Goal: Task Accomplishment & Management: Manage account settings

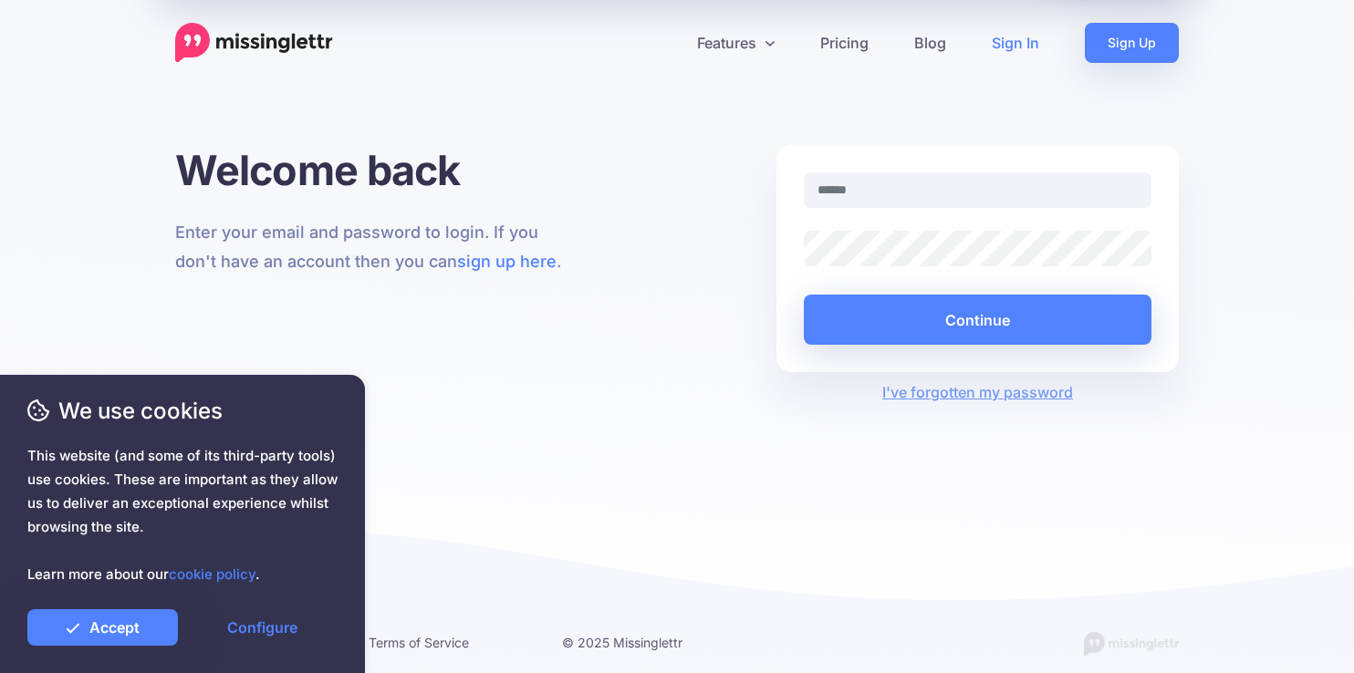
click at [969, 188] on input "text" at bounding box center [978, 190] width 348 height 36
type input "**********"
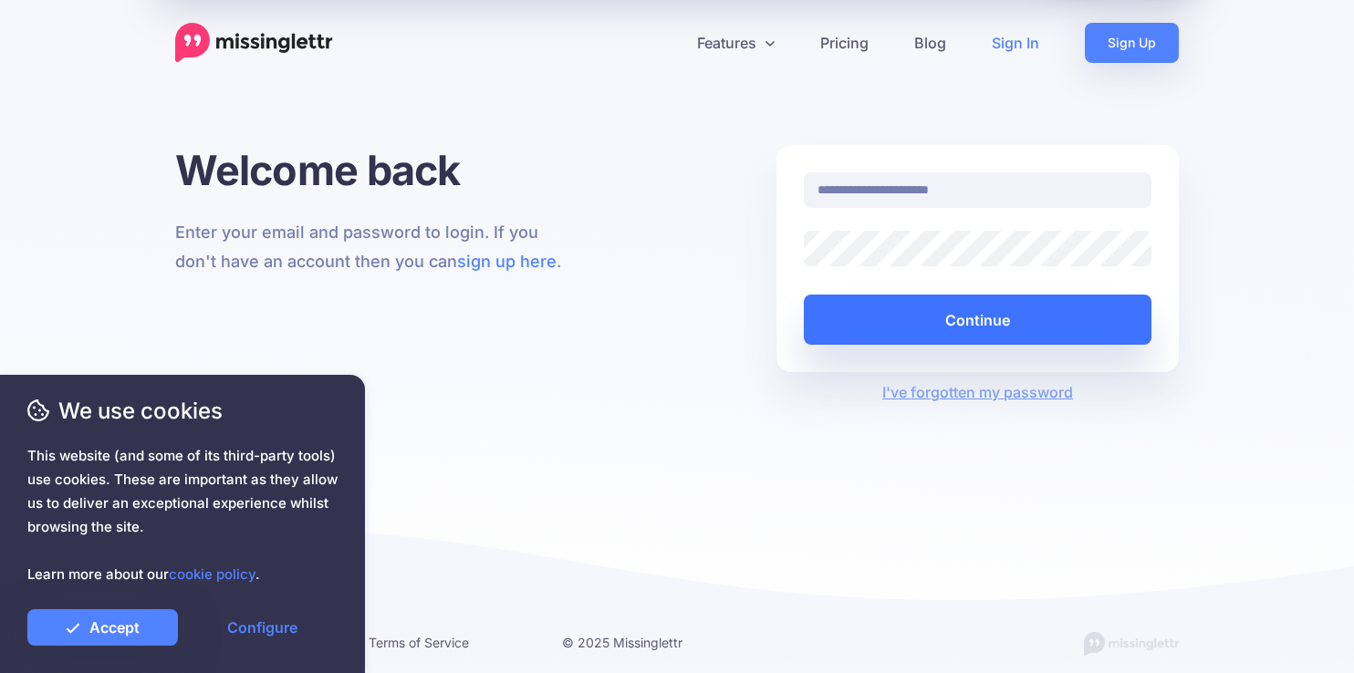
click at [982, 327] on button "Continue" at bounding box center [978, 320] width 348 height 50
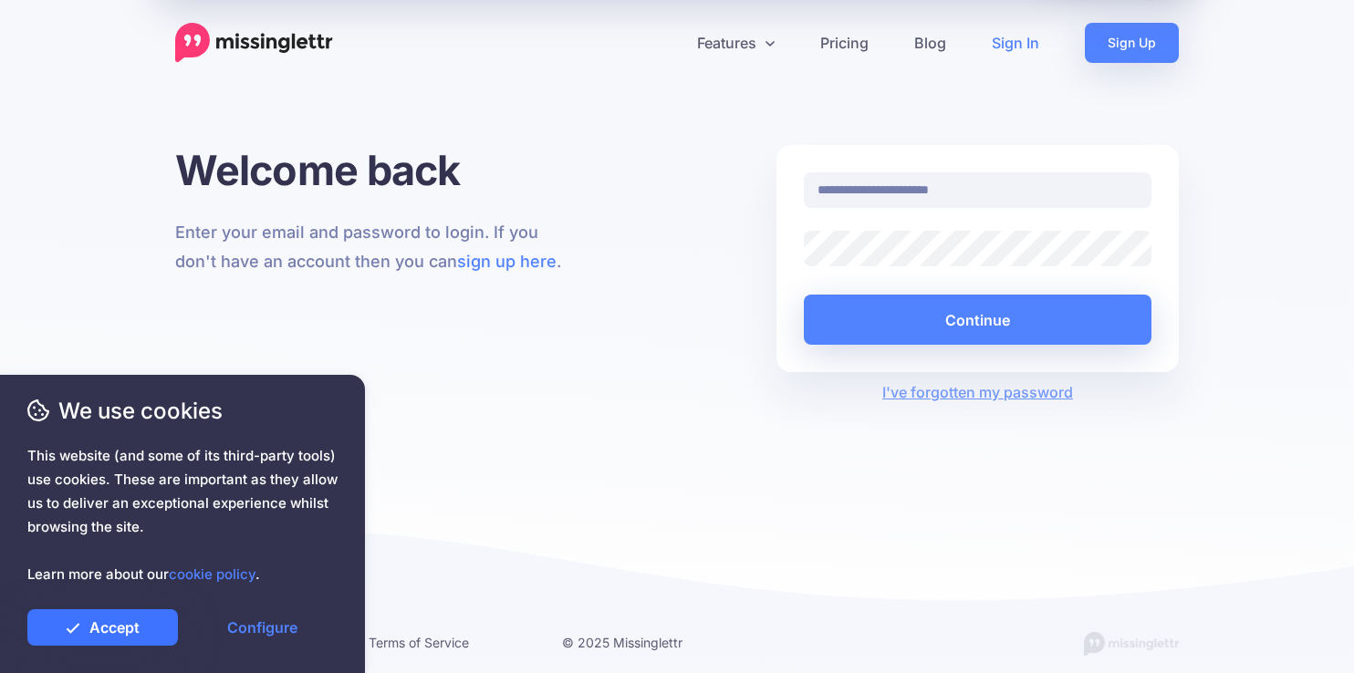
click at [137, 629] on link "Accept" at bounding box center [102, 627] width 151 height 36
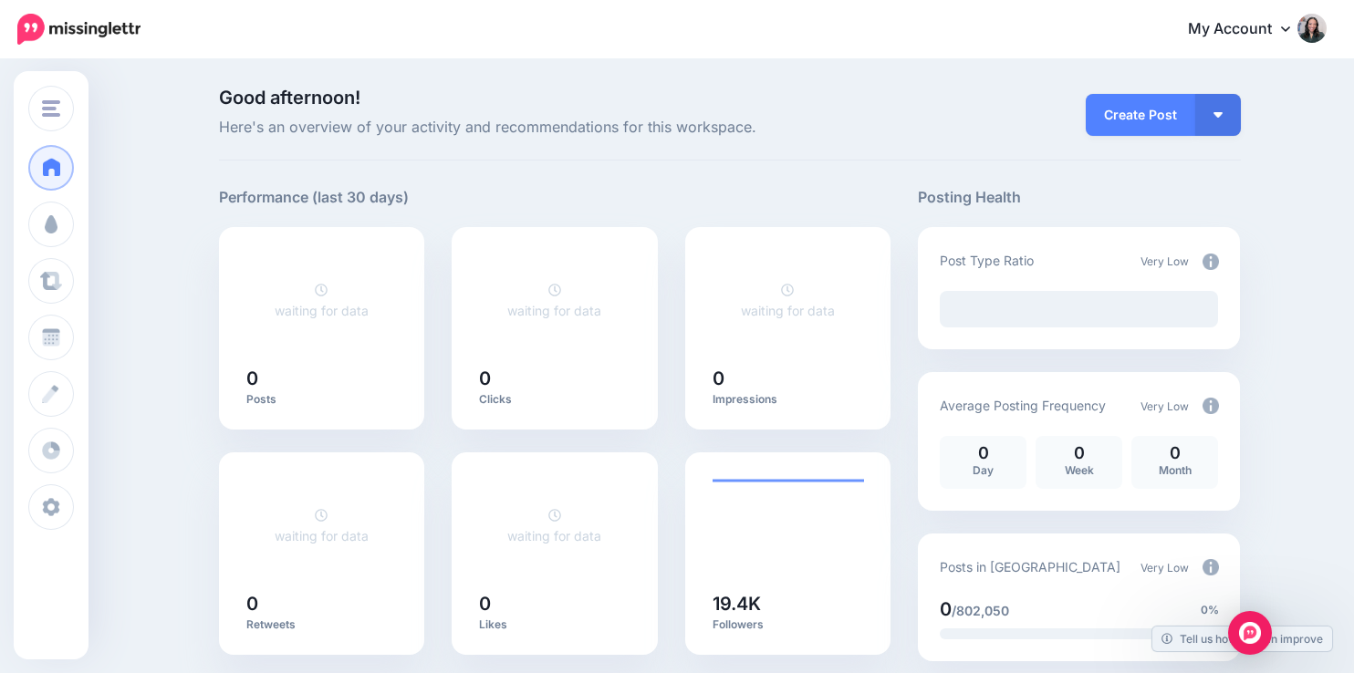
click at [1315, 29] on img at bounding box center [1311, 28] width 29 height 29
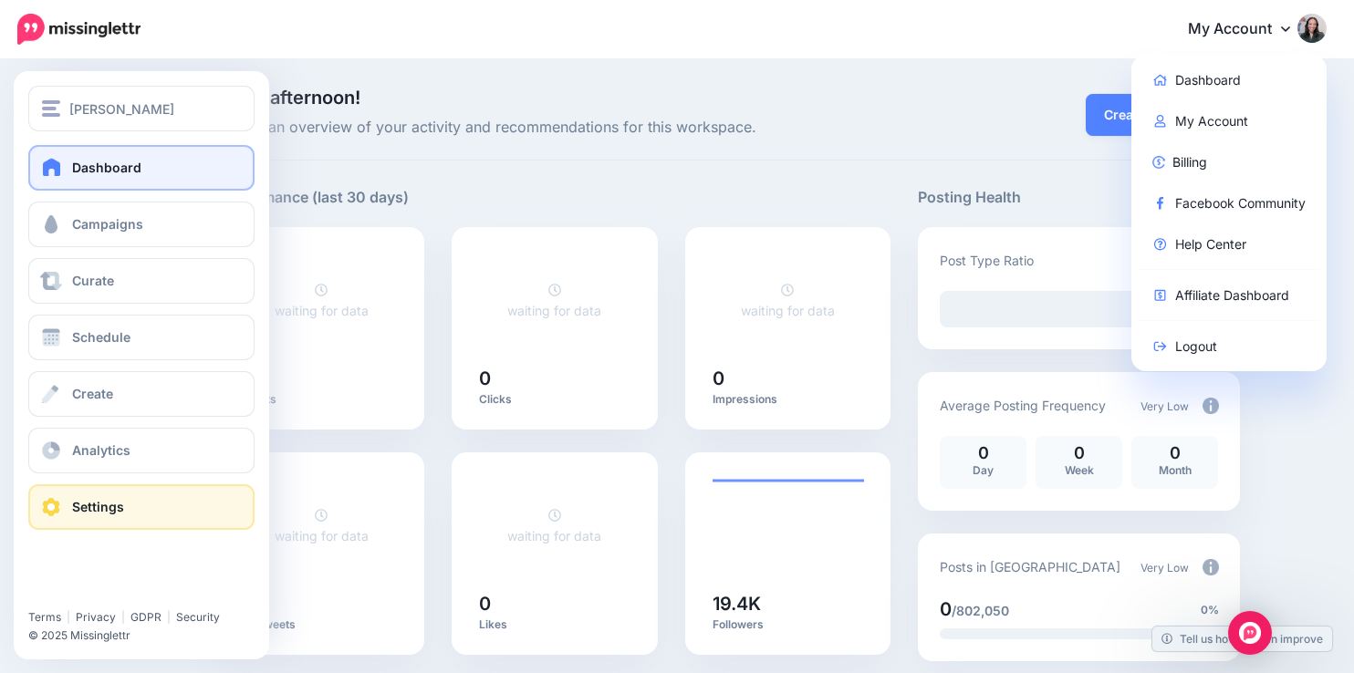
click at [62, 514] on span at bounding box center [51, 507] width 24 height 18
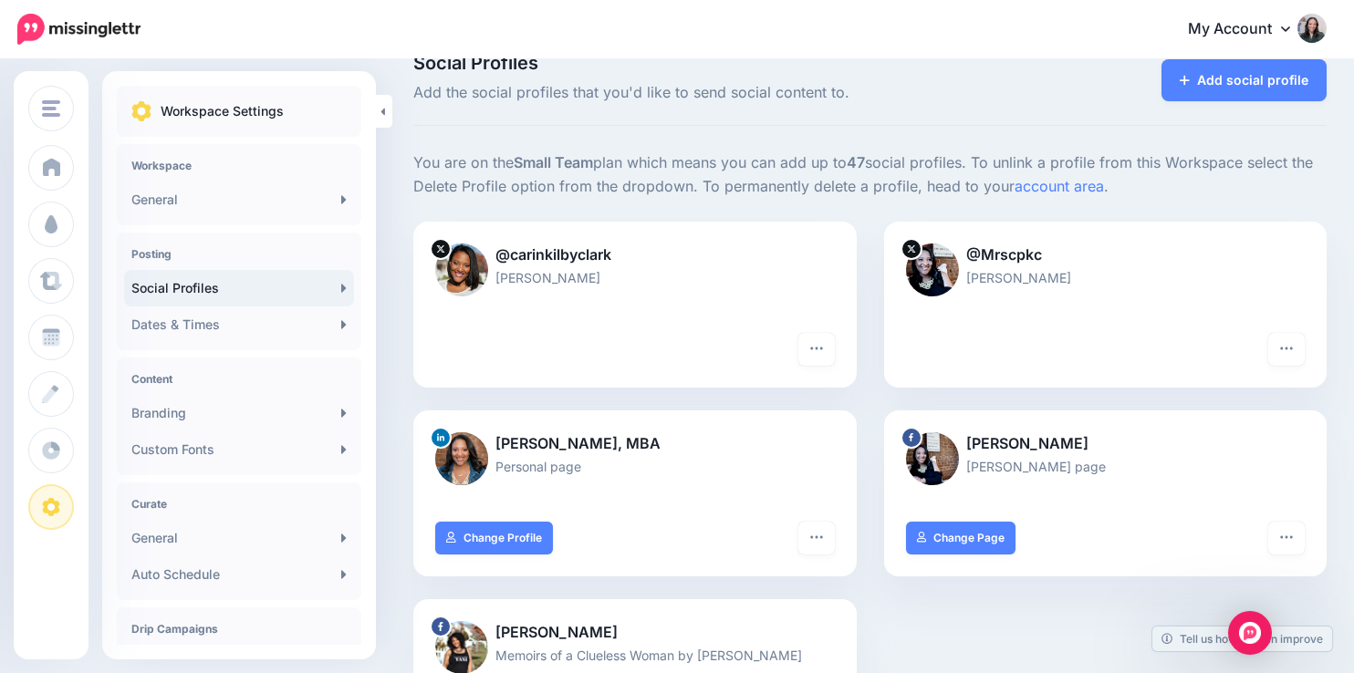
scroll to position [33, 0]
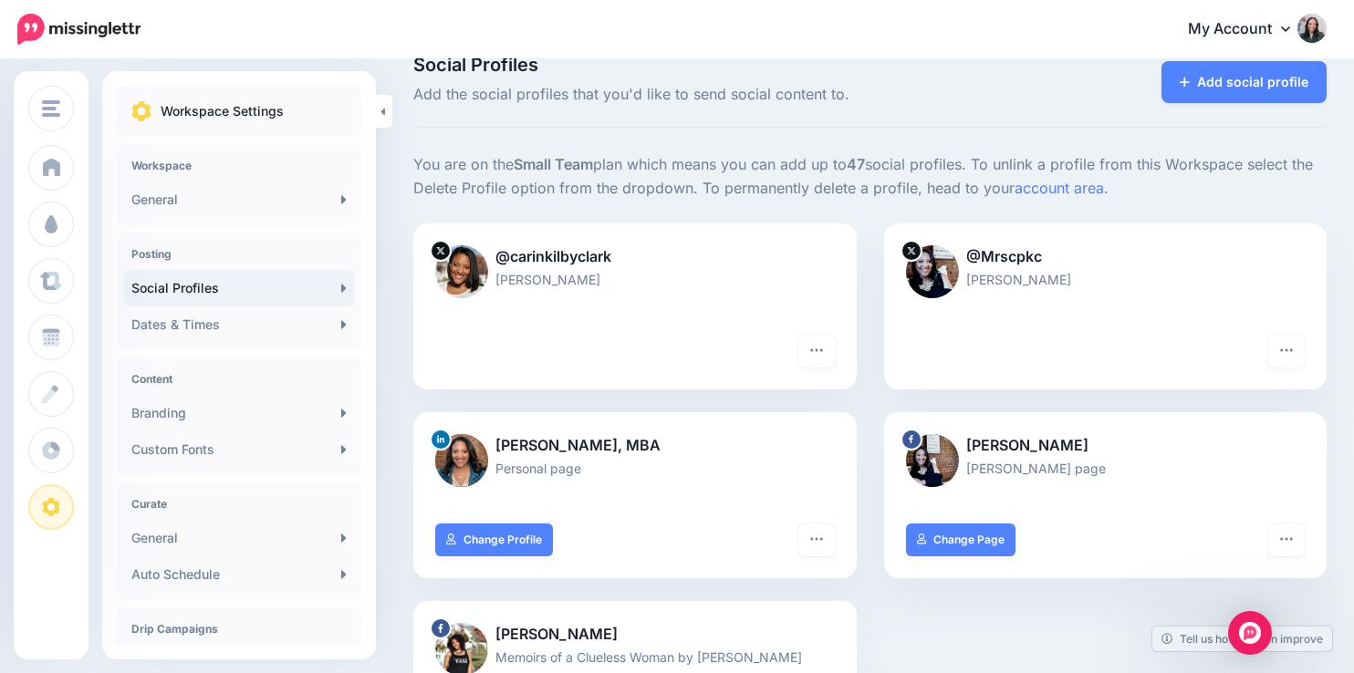
click at [574, 262] on p "@carinkilbyclark" at bounding box center [635, 257] width 400 height 24
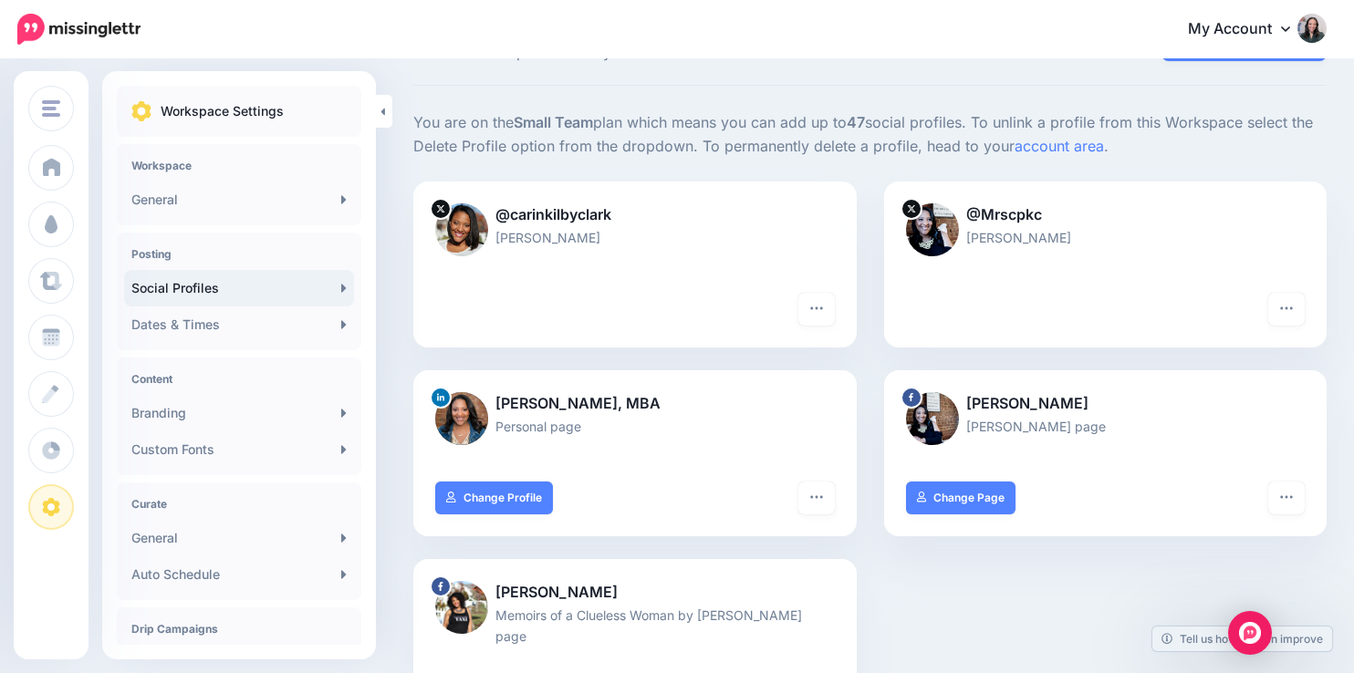
scroll to position [0, 0]
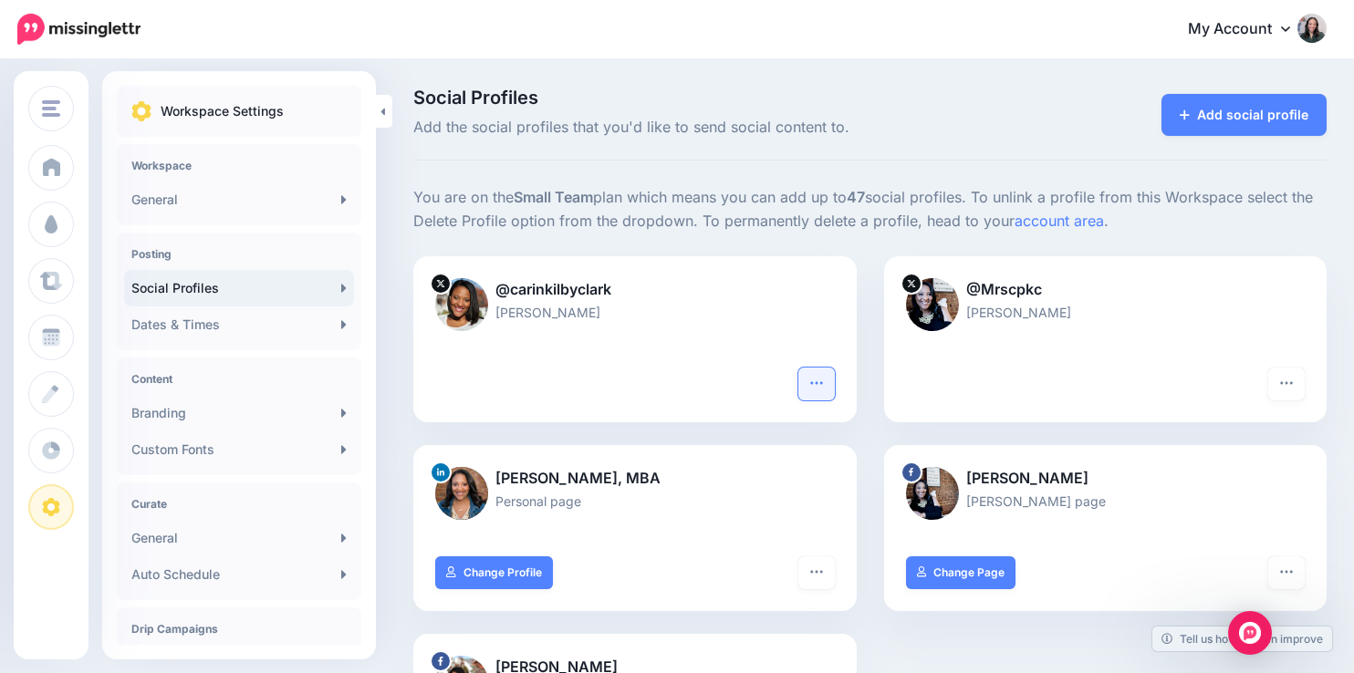
click at [817, 383] on icon "button" at bounding box center [816, 383] width 15 height 15
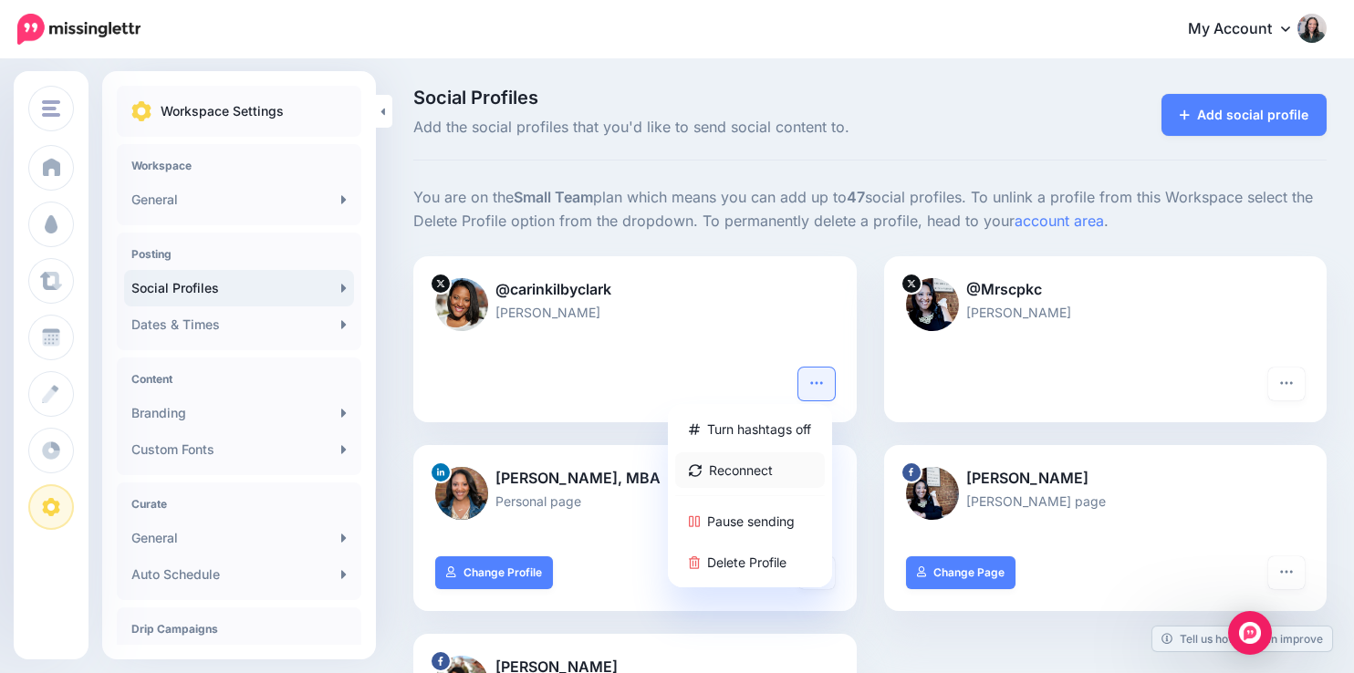
click at [743, 475] on link "Reconnect" at bounding box center [750, 471] width 150 height 36
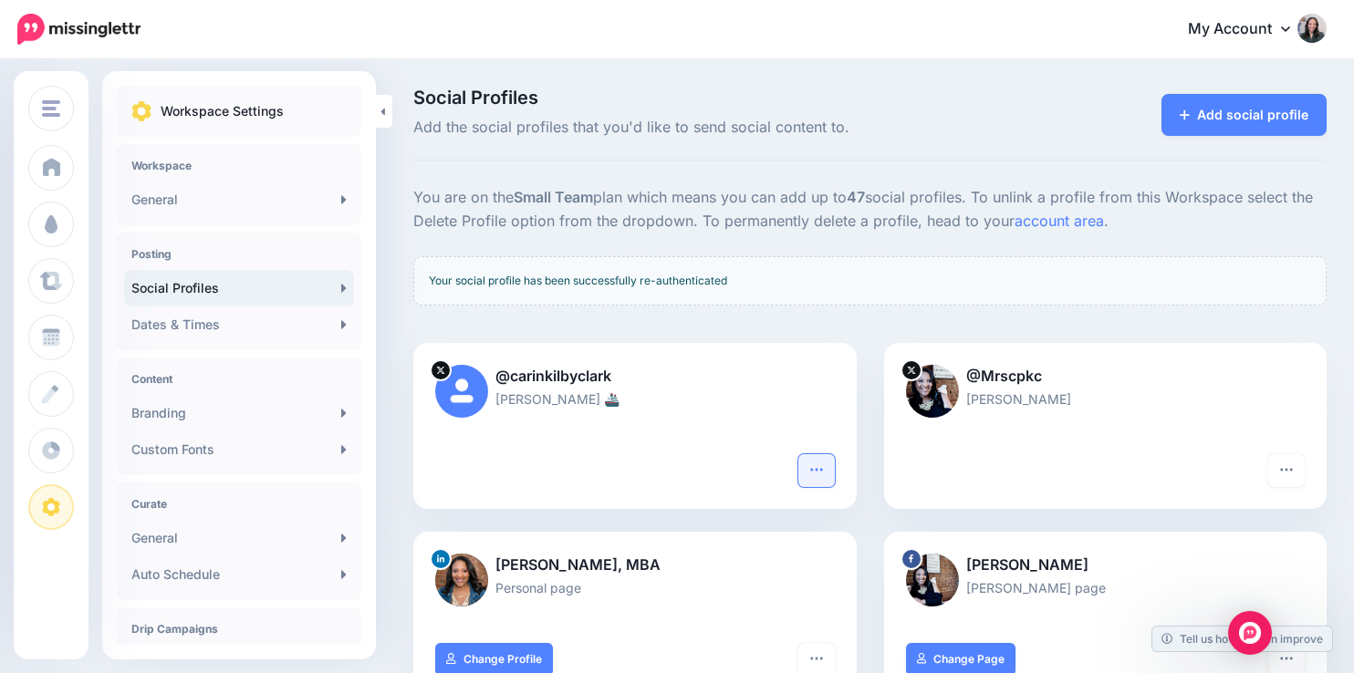
click at [809, 472] on icon "button" at bounding box center [816, 470] width 15 height 15
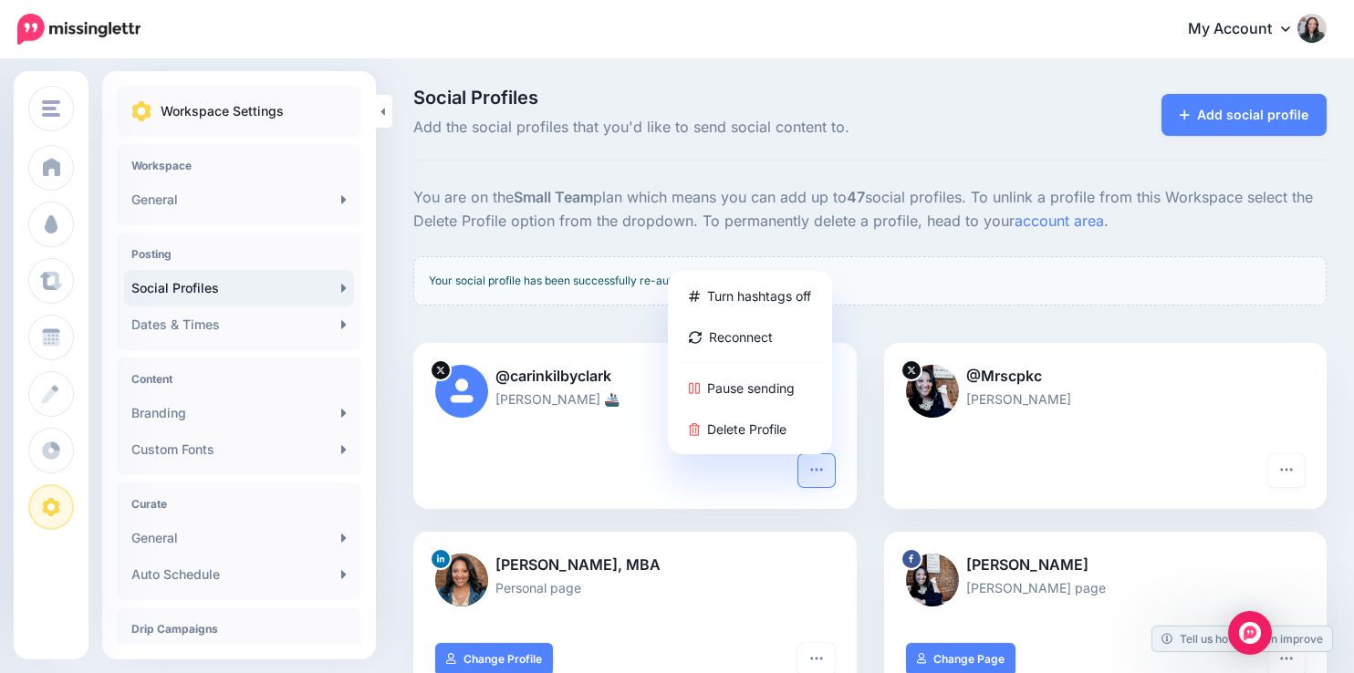
click at [1198, 328] on div at bounding box center [869, 331] width 913 height 23
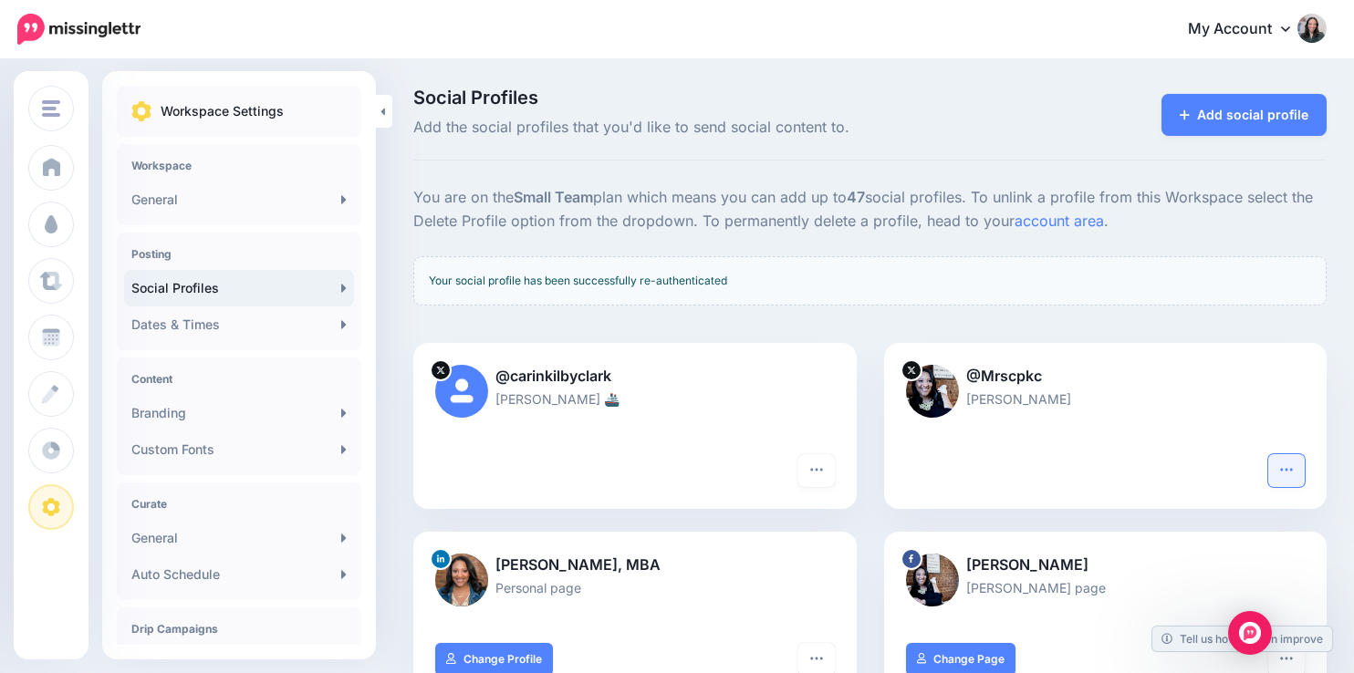
click at [1290, 464] on icon "button" at bounding box center [1286, 470] width 15 height 15
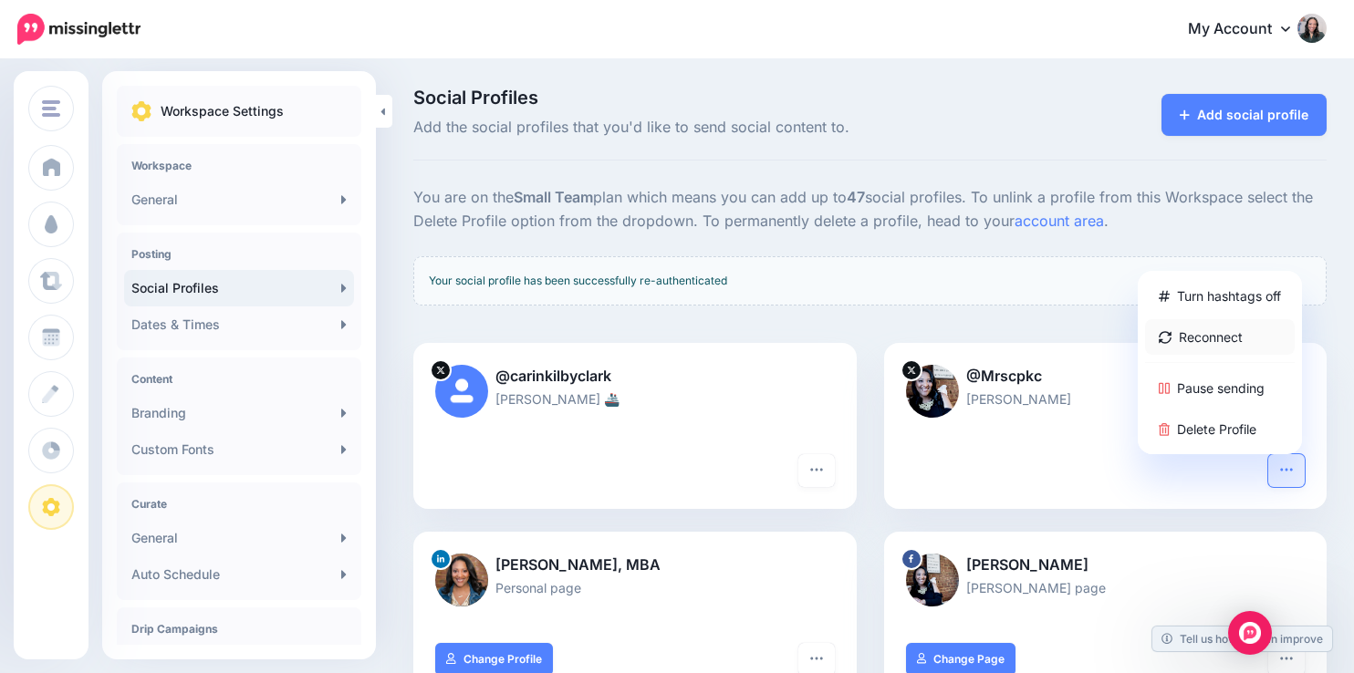
click at [1231, 333] on link "Reconnect" at bounding box center [1220, 337] width 150 height 36
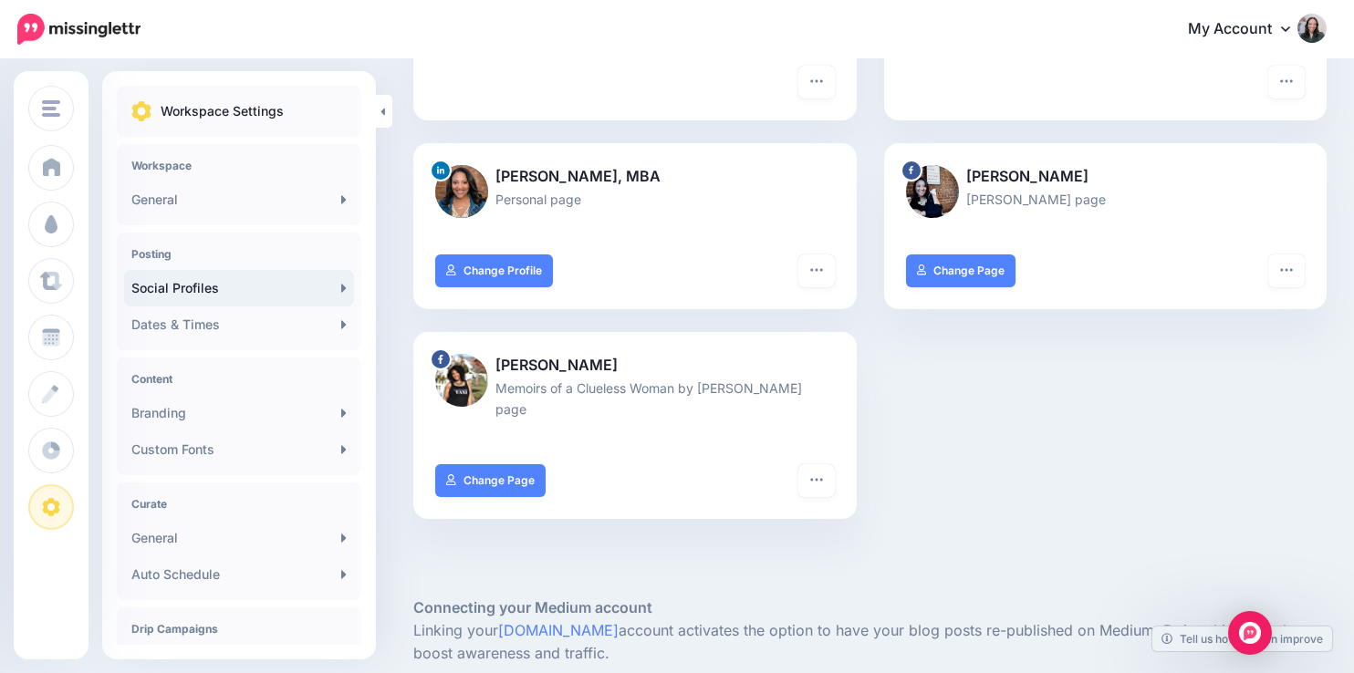
scroll to position [401, 0]
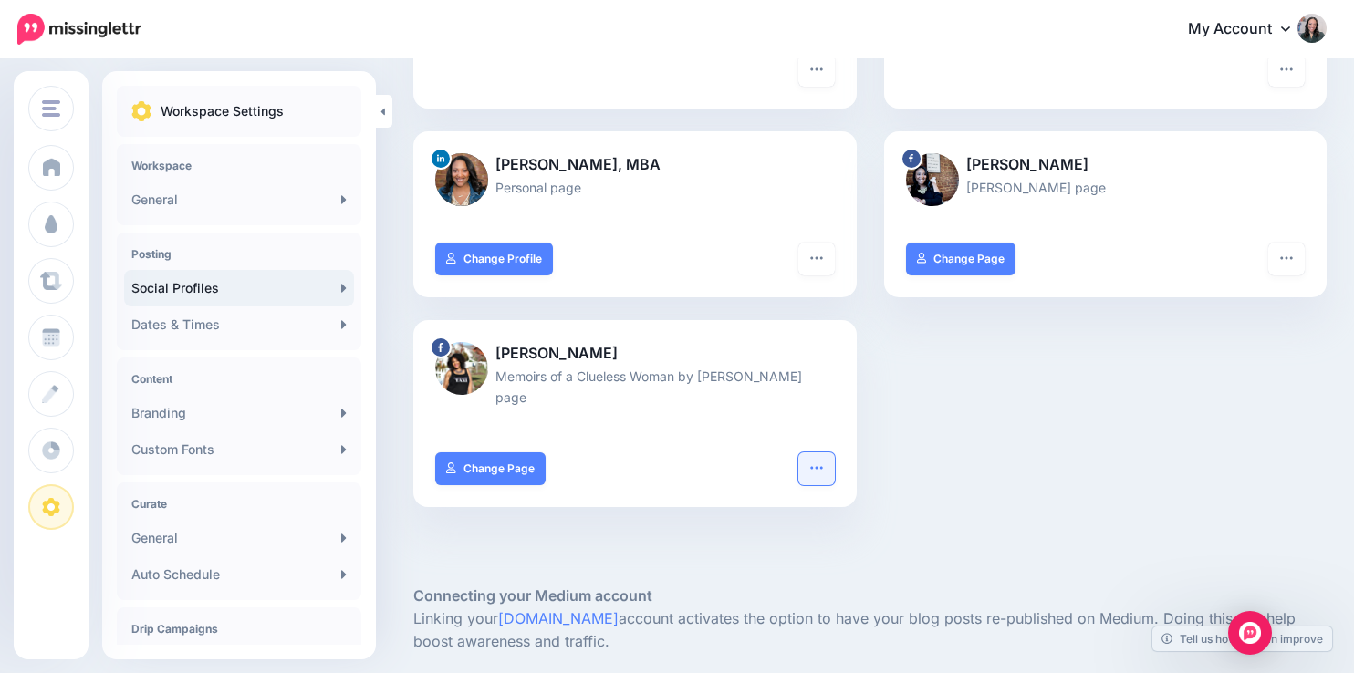
click at [817, 469] on icon "button" at bounding box center [816, 468] width 15 height 15
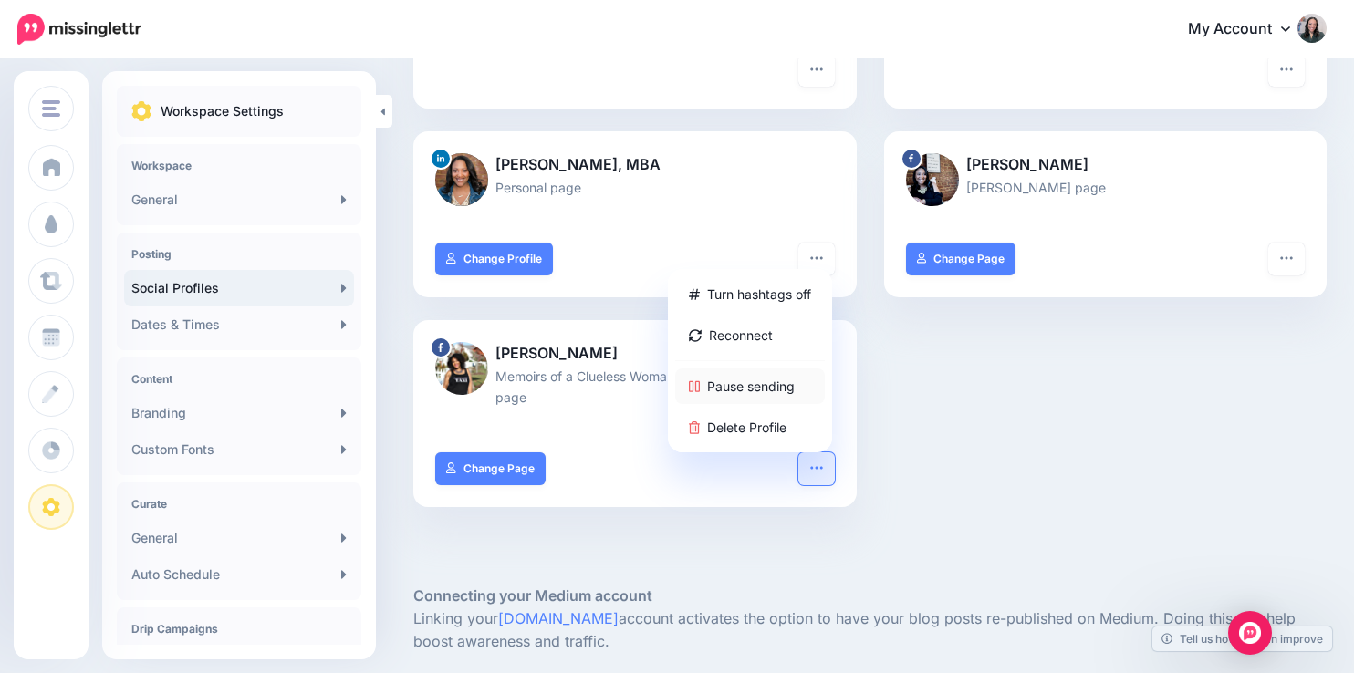
click at [768, 382] on link "Pause sending" at bounding box center [750, 387] width 150 height 36
click at [1083, 397] on div "@carinkilbyclark Carin Kilby Clark 🚢 Turn hashtags off Reconnect Pause sending …" at bounding box center [870, 237] width 941 height 588
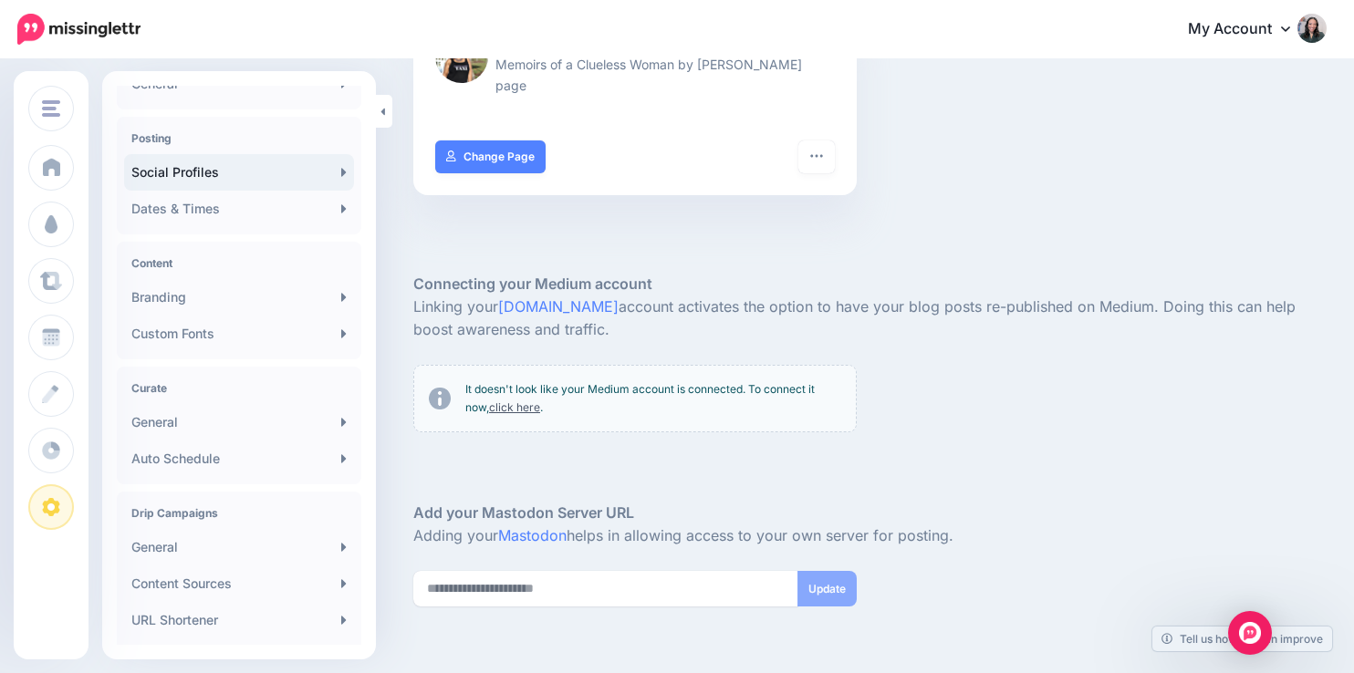
scroll to position [195, 0]
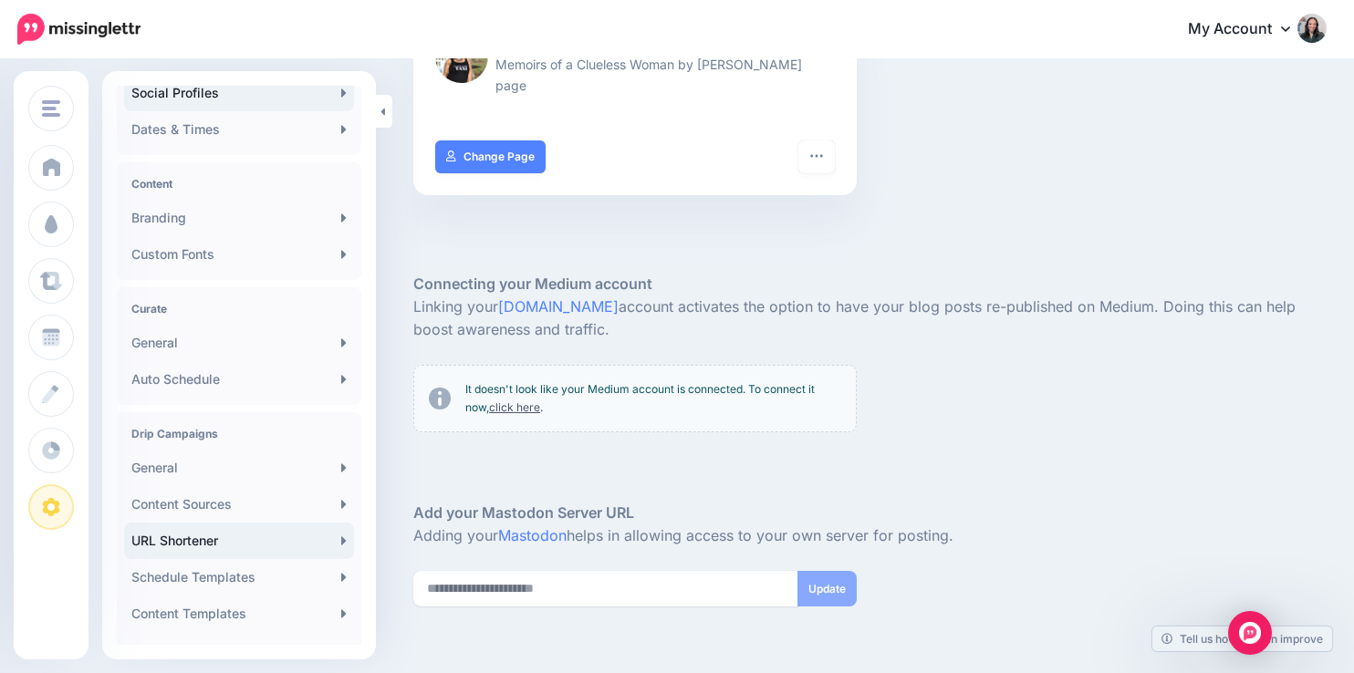
click at [210, 540] on link "URL Shortener" at bounding box center [239, 541] width 230 height 36
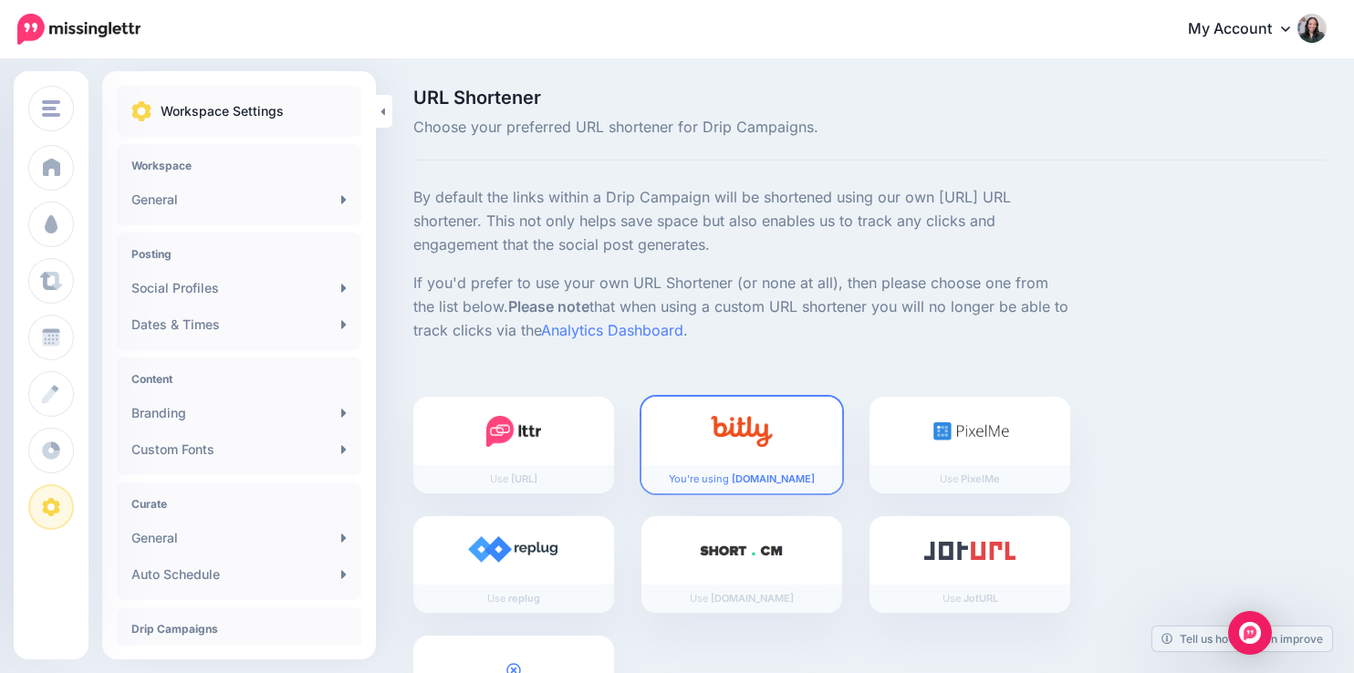
scroll to position [109, 0]
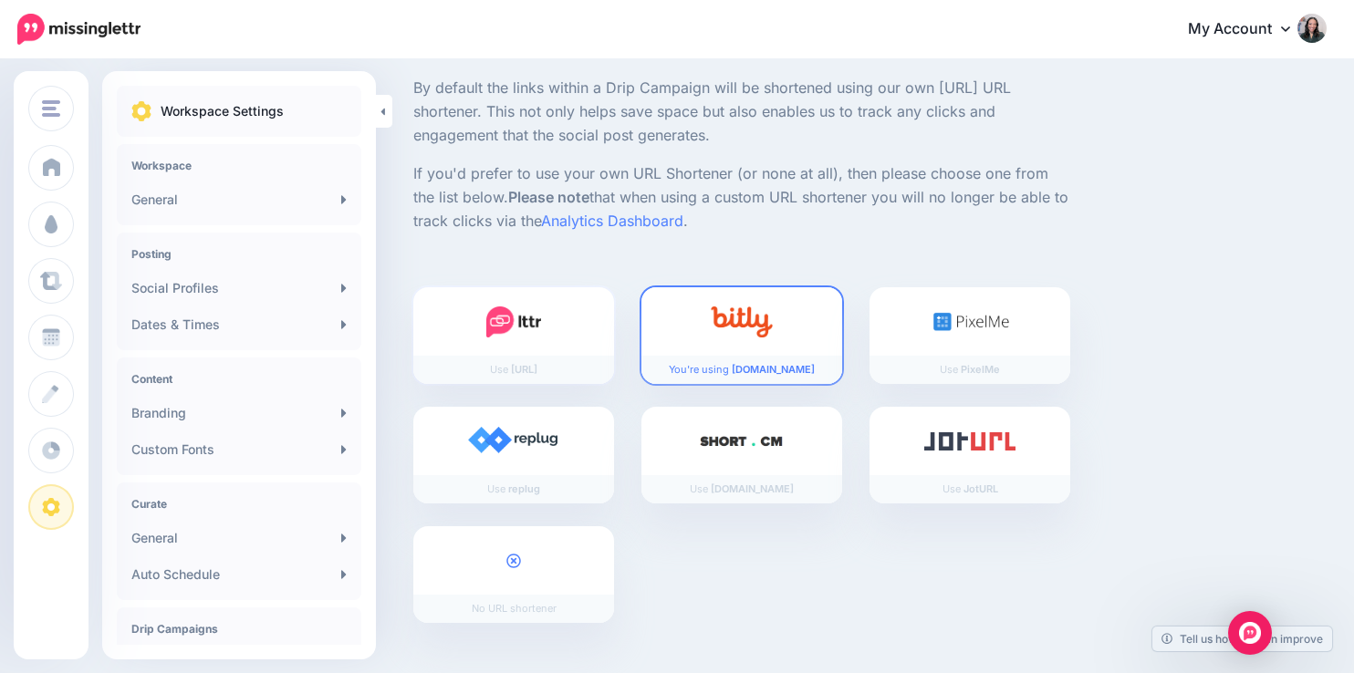
click at [557, 309] on div at bounding box center [513, 321] width 201 height 68
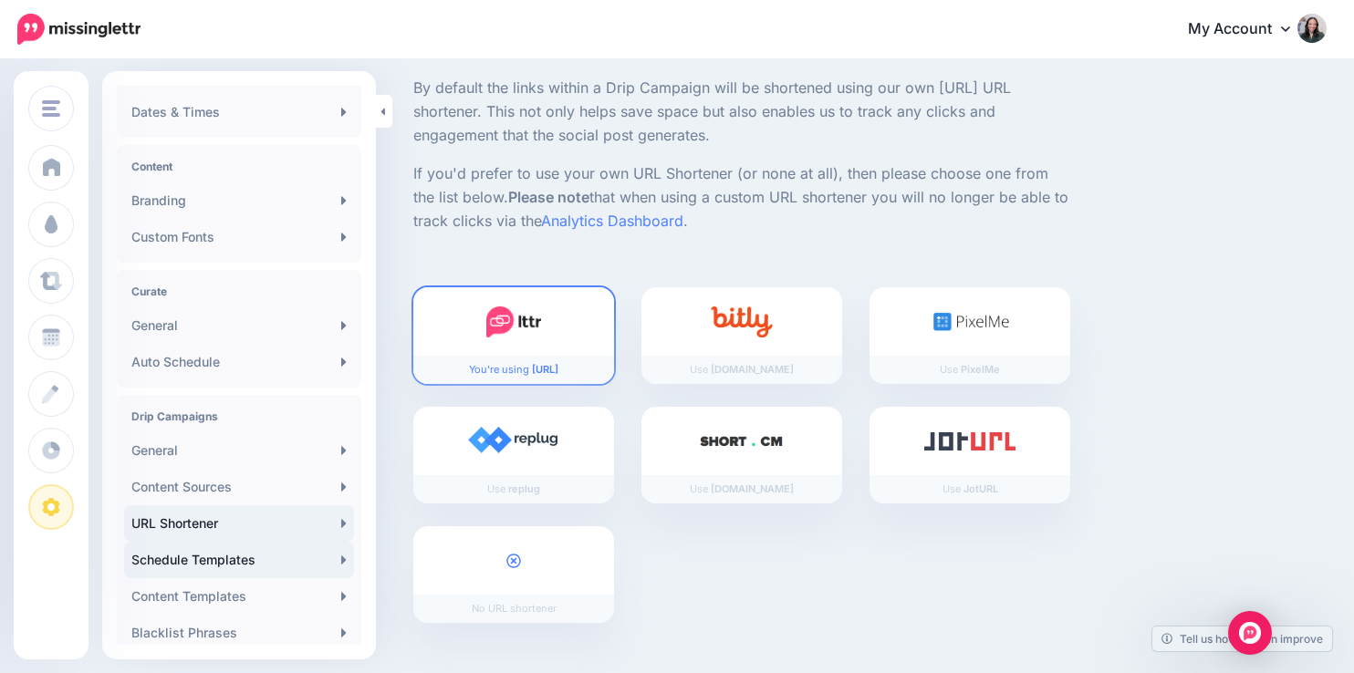
scroll to position [329, 0]
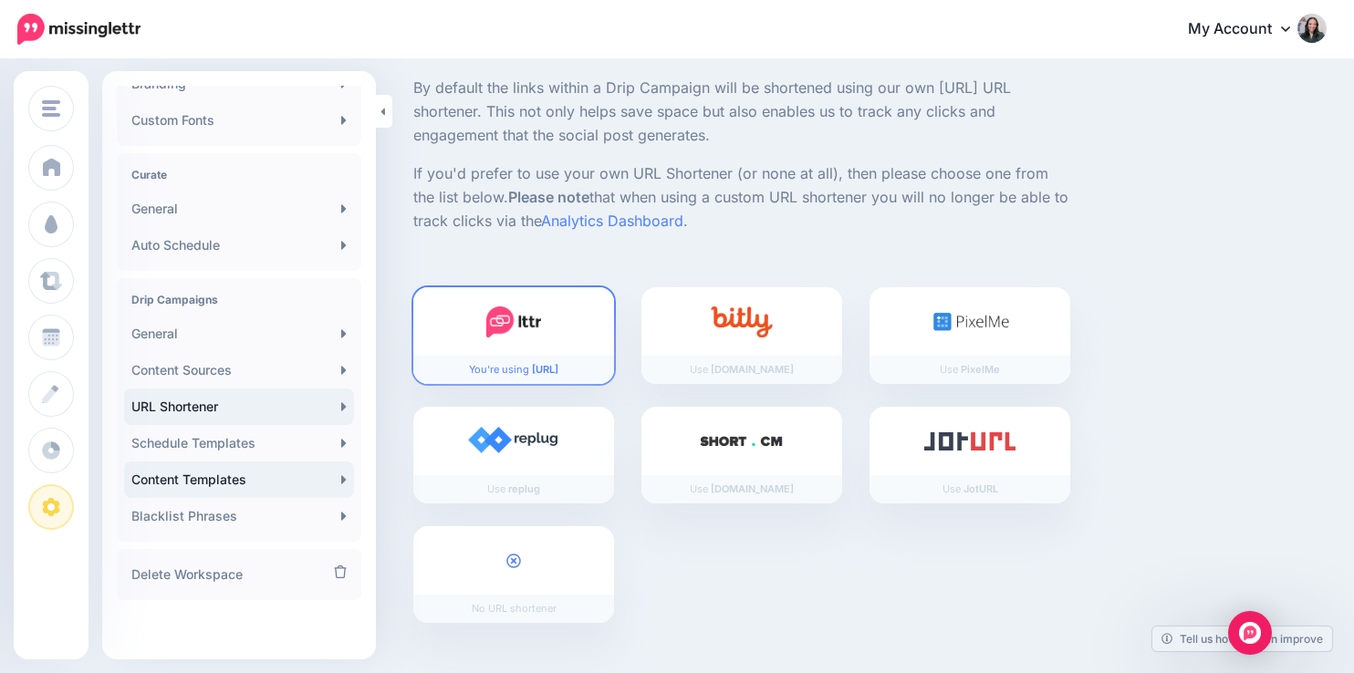
click at [192, 484] on link "Content Templates" at bounding box center [239, 480] width 230 height 36
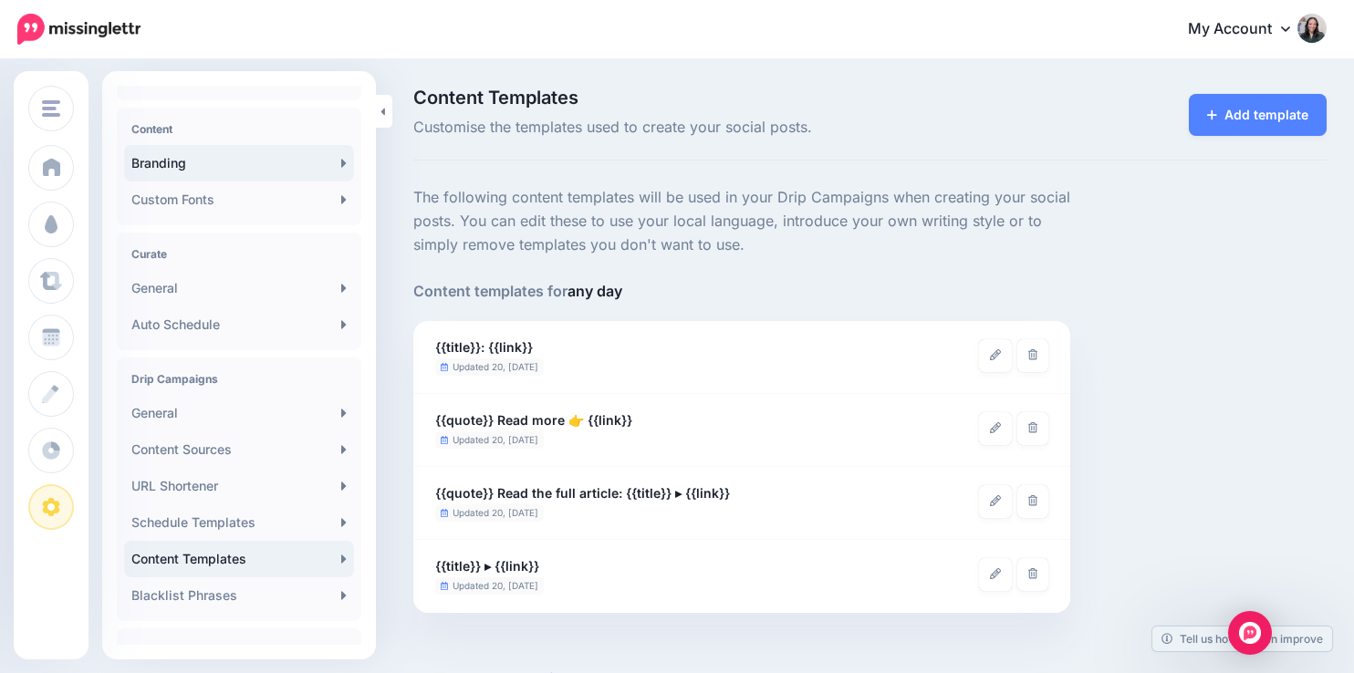
scroll to position [300, 0]
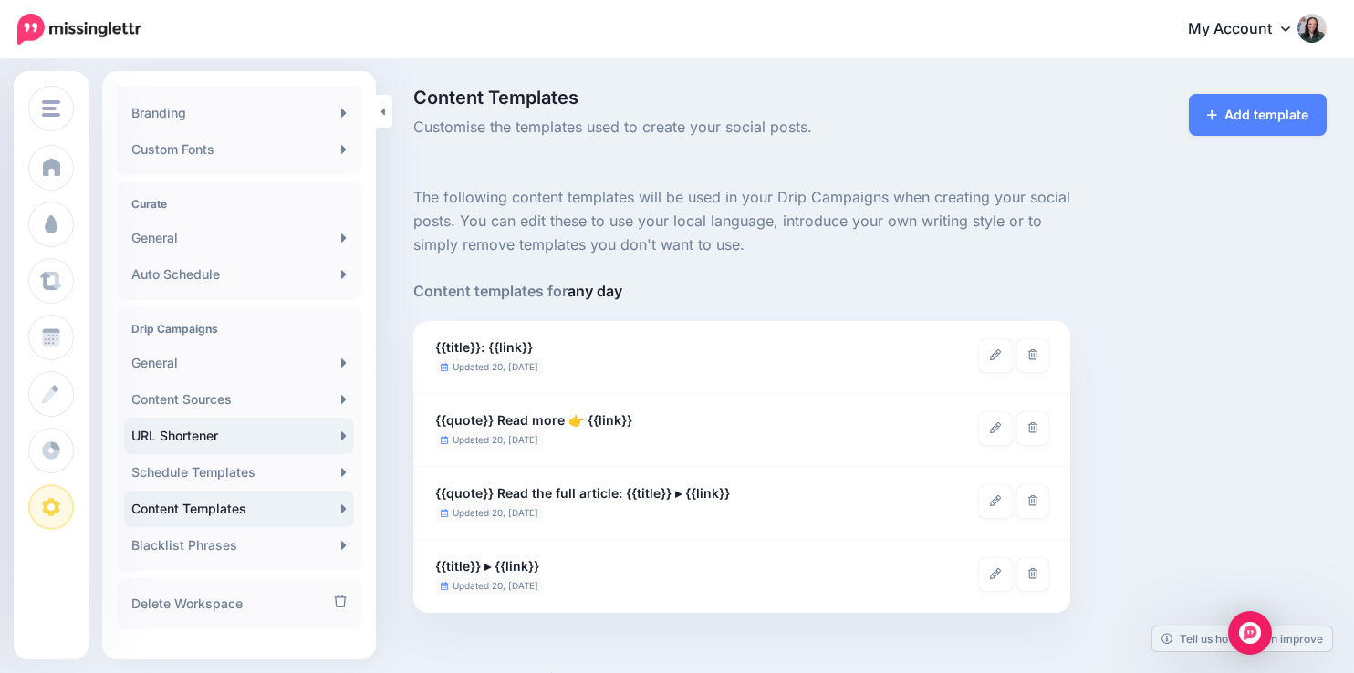
click at [202, 432] on link "URL Shortener" at bounding box center [239, 436] width 230 height 36
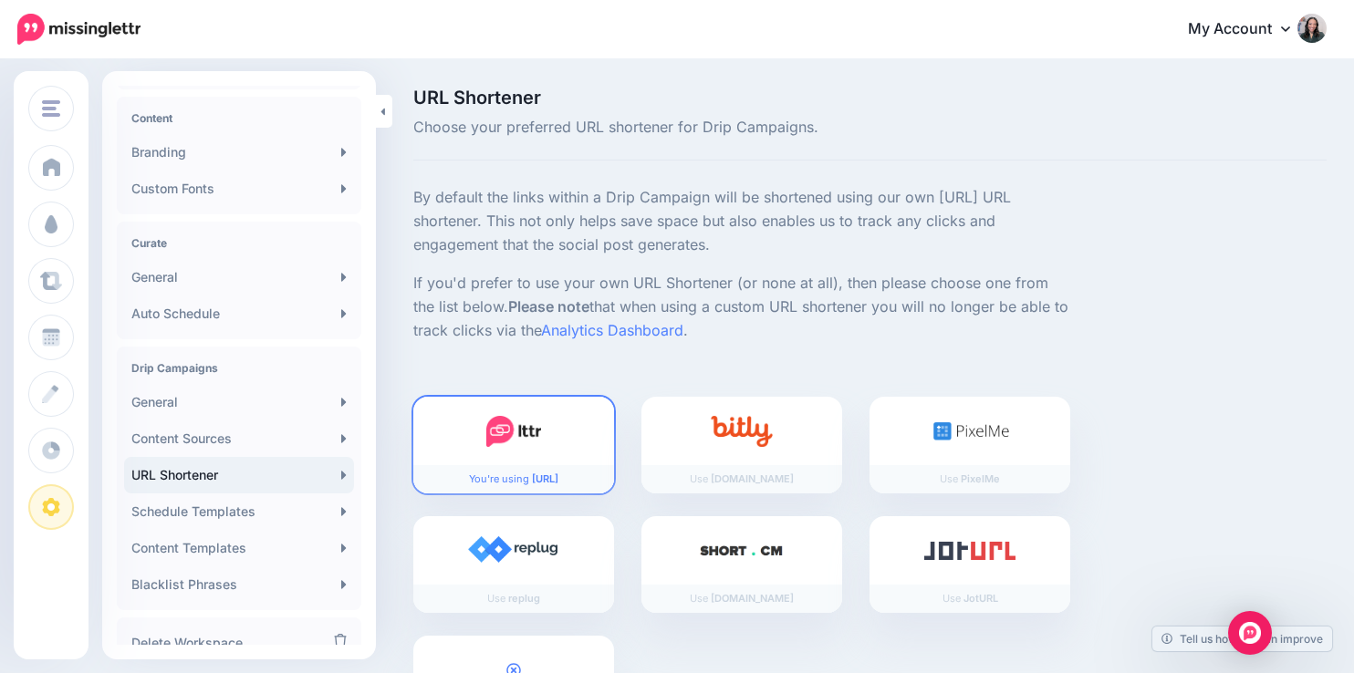
scroll to position [329, 0]
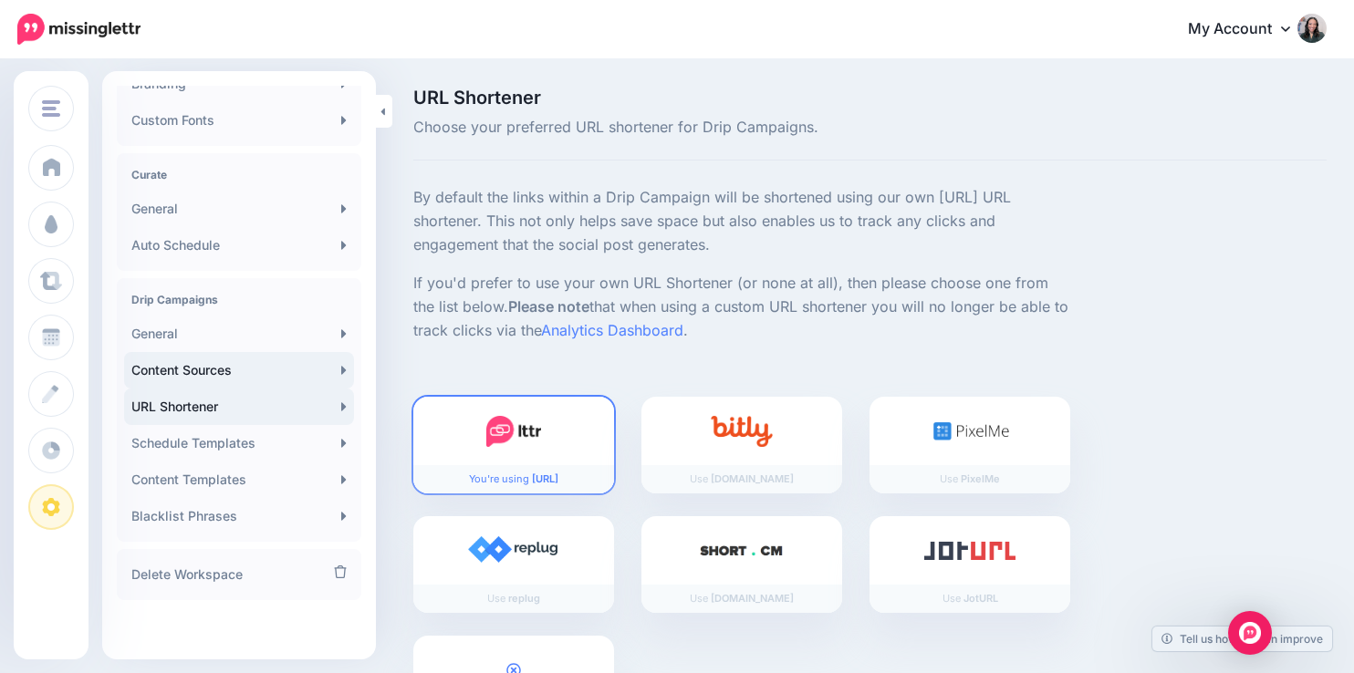
click at [216, 374] on link "Content Sources" at bounding box center [239, 370] width 230 height 36
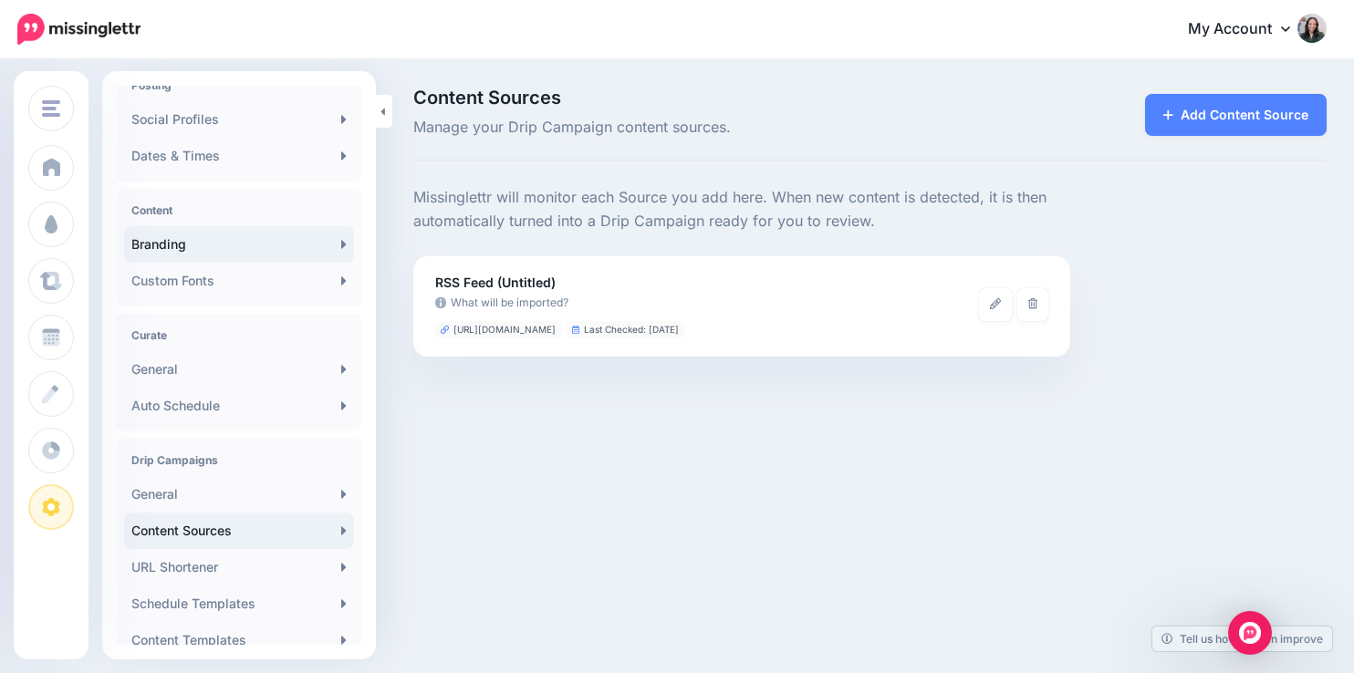
scroll to position [219, 0]
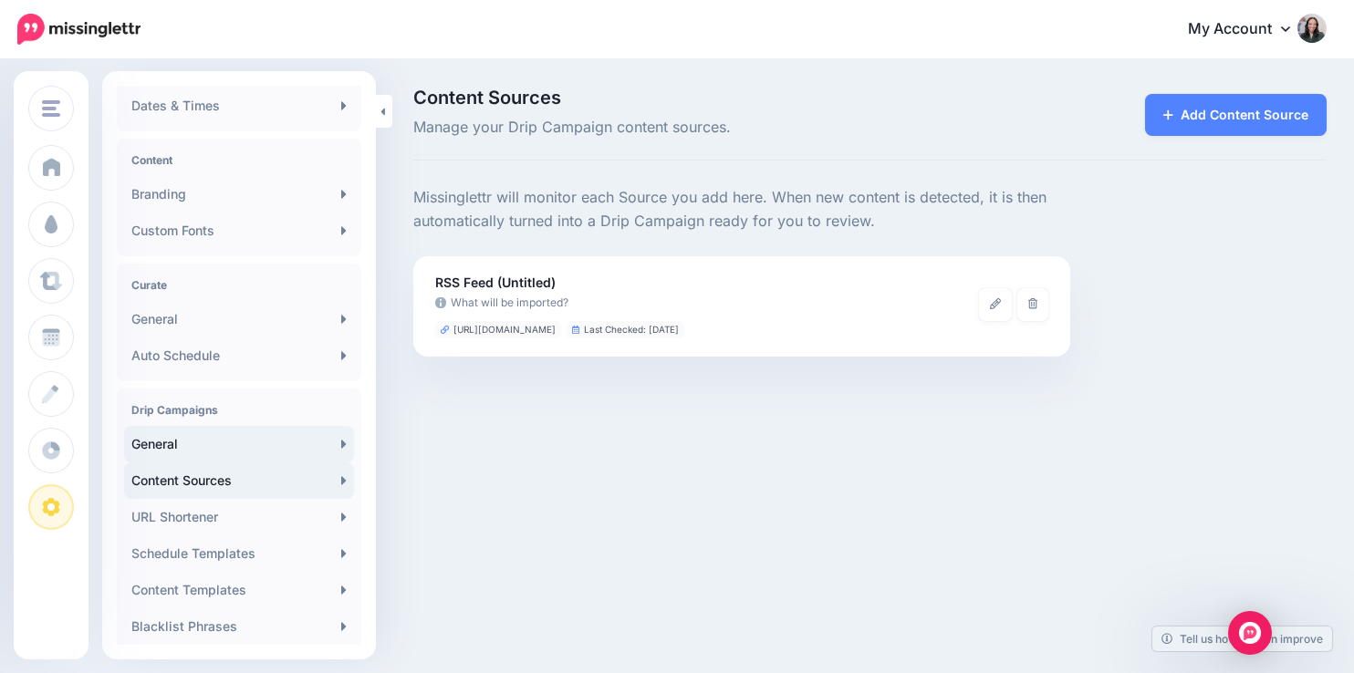
click at [189, 453] on link "General" at bounding box center [239, 444] width 230 height 36
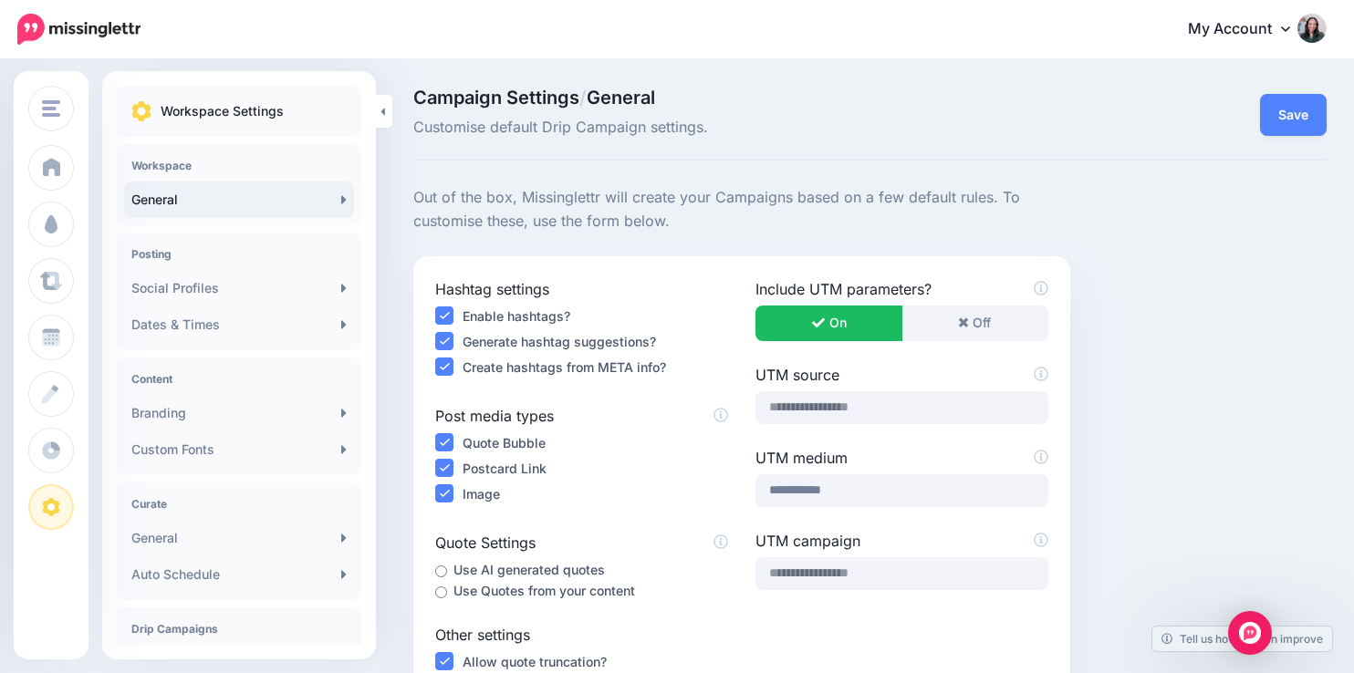
click at [184, 193] on link "General" at bounding box center [239, 200] width 230 height 36
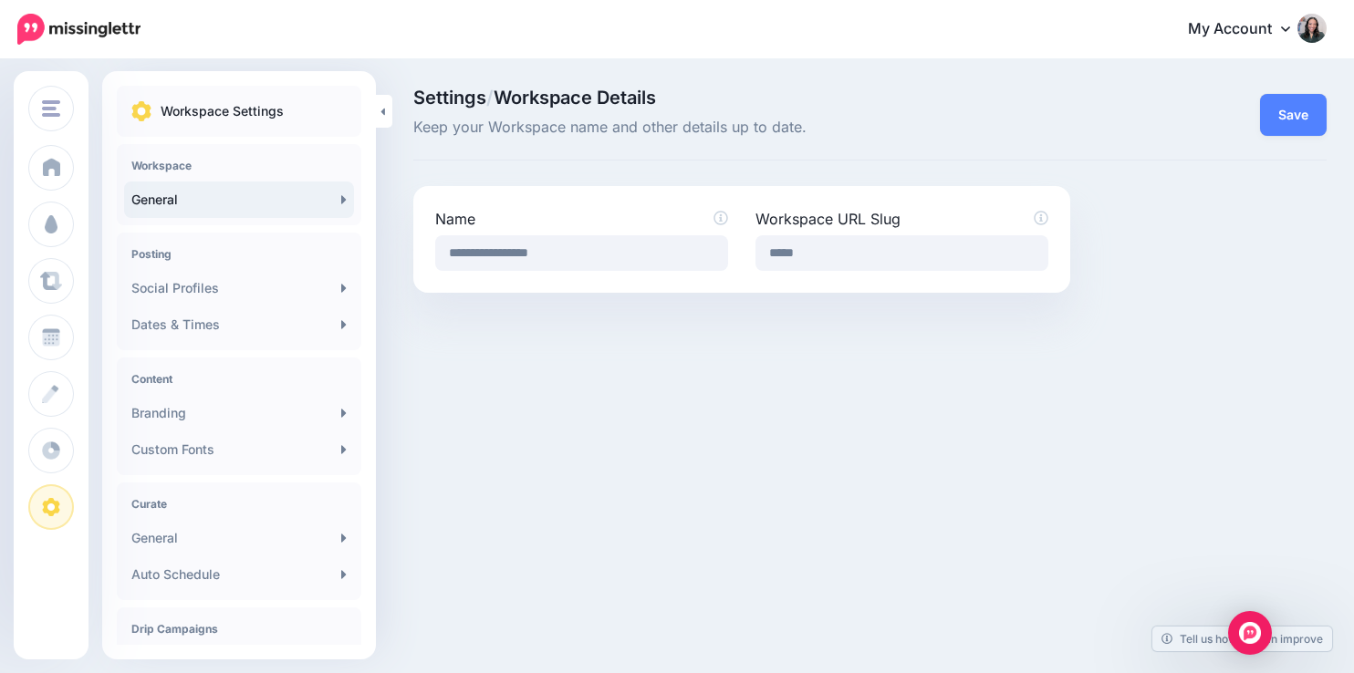
click at [207, 261] on div "Posting Social Profiles Dates & Times" at bounding box center [239, 292] width 244 height 118
click at [205, 281] on link "Social Profiles" at bounding box center [239, 288] width 230 height 36
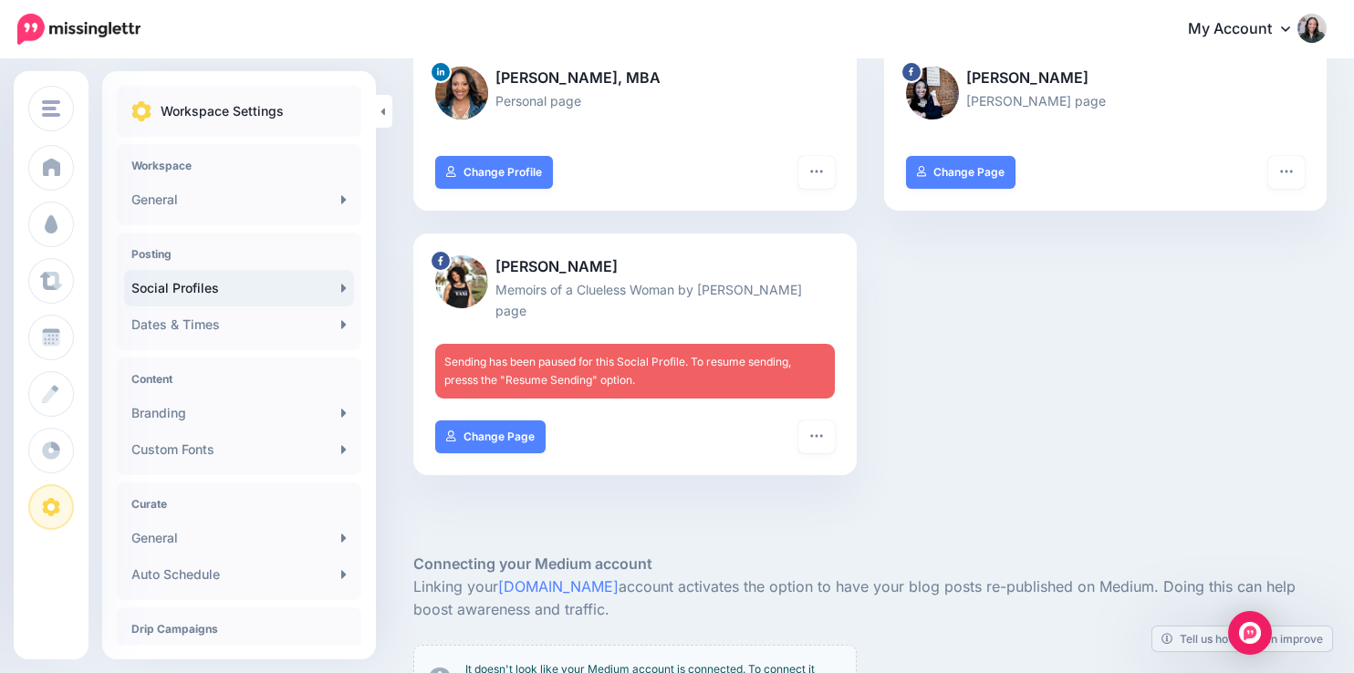
scroll to position [402, 0]
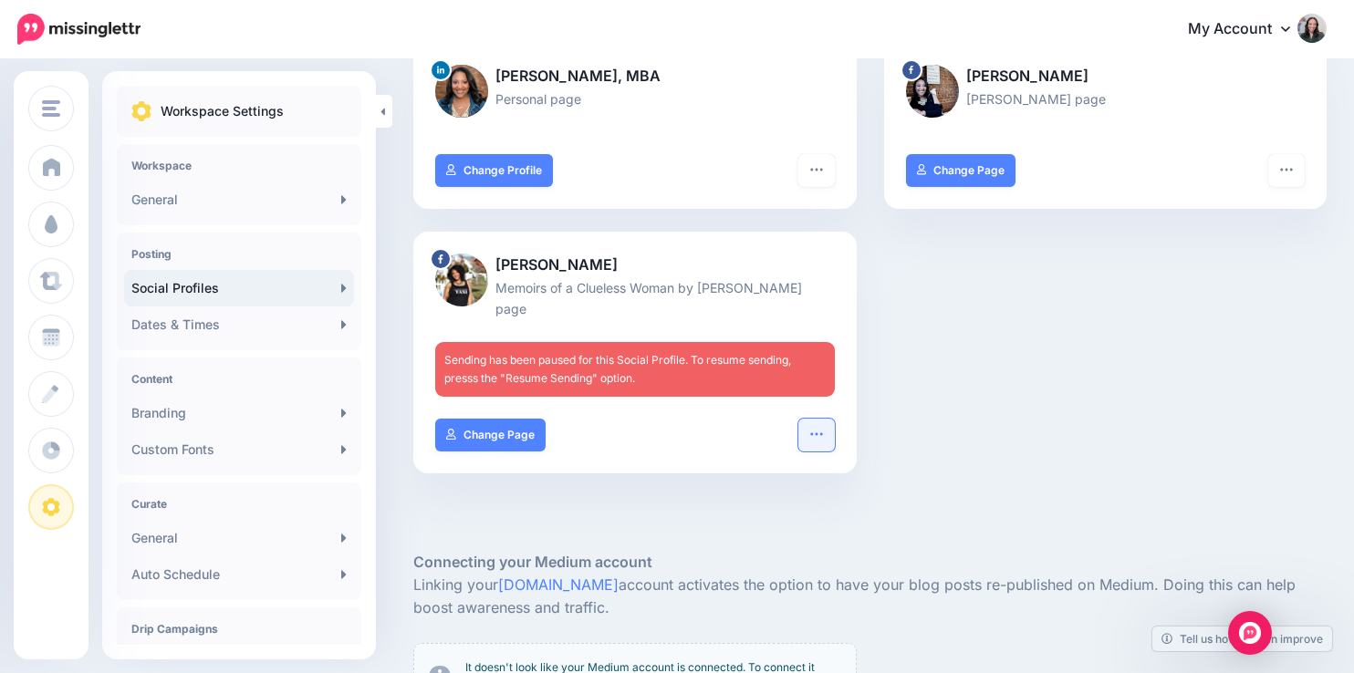
click at [809, 434] on icon "button" at bounding box center [816, 434] width 15 height 15
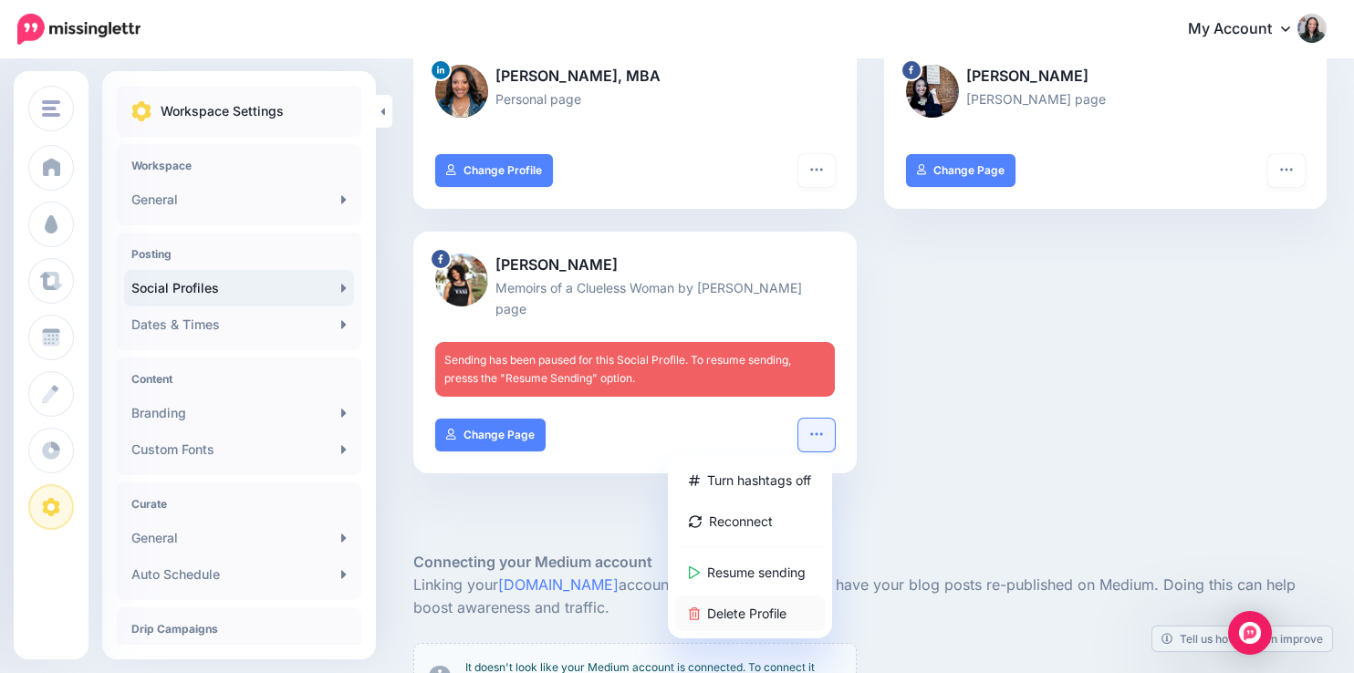
click at [785, 611] on link "Delete Profile" at bounding box center [750, 614] width 150 height 36
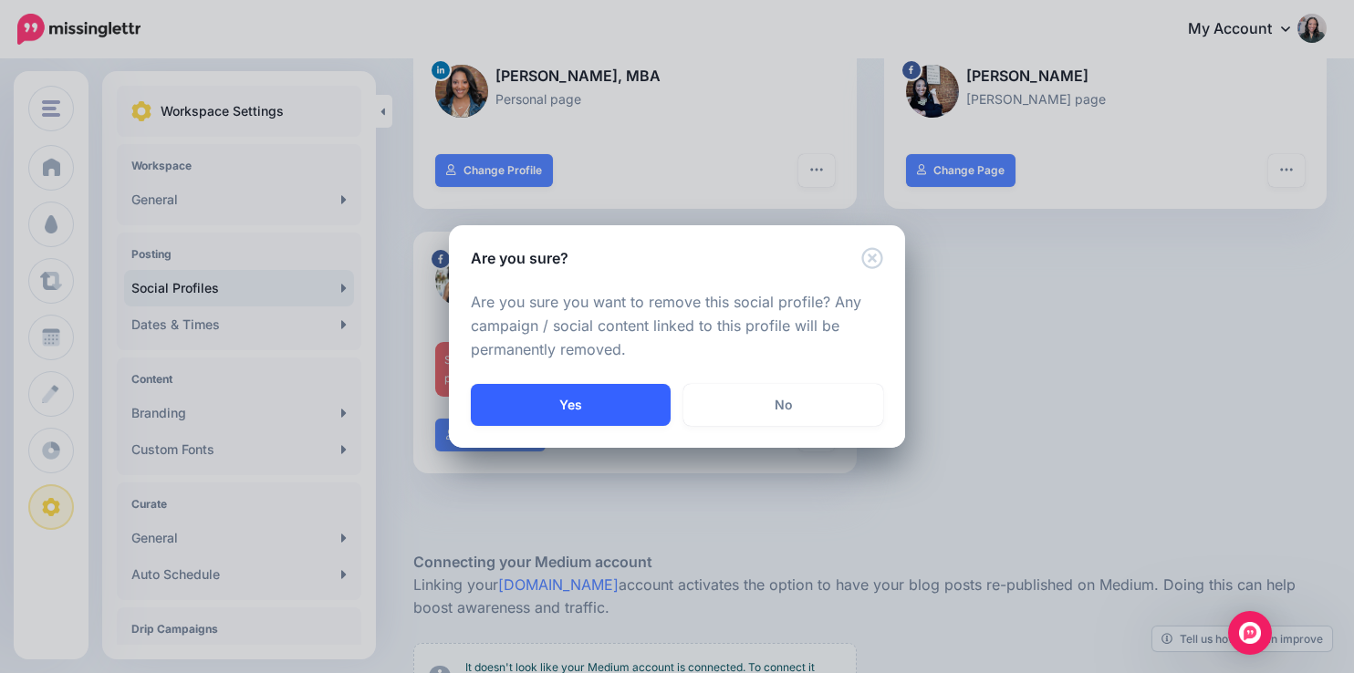
click at [645, 393] on button "Yes" at bounding box center [571, 405] width 200 height 42
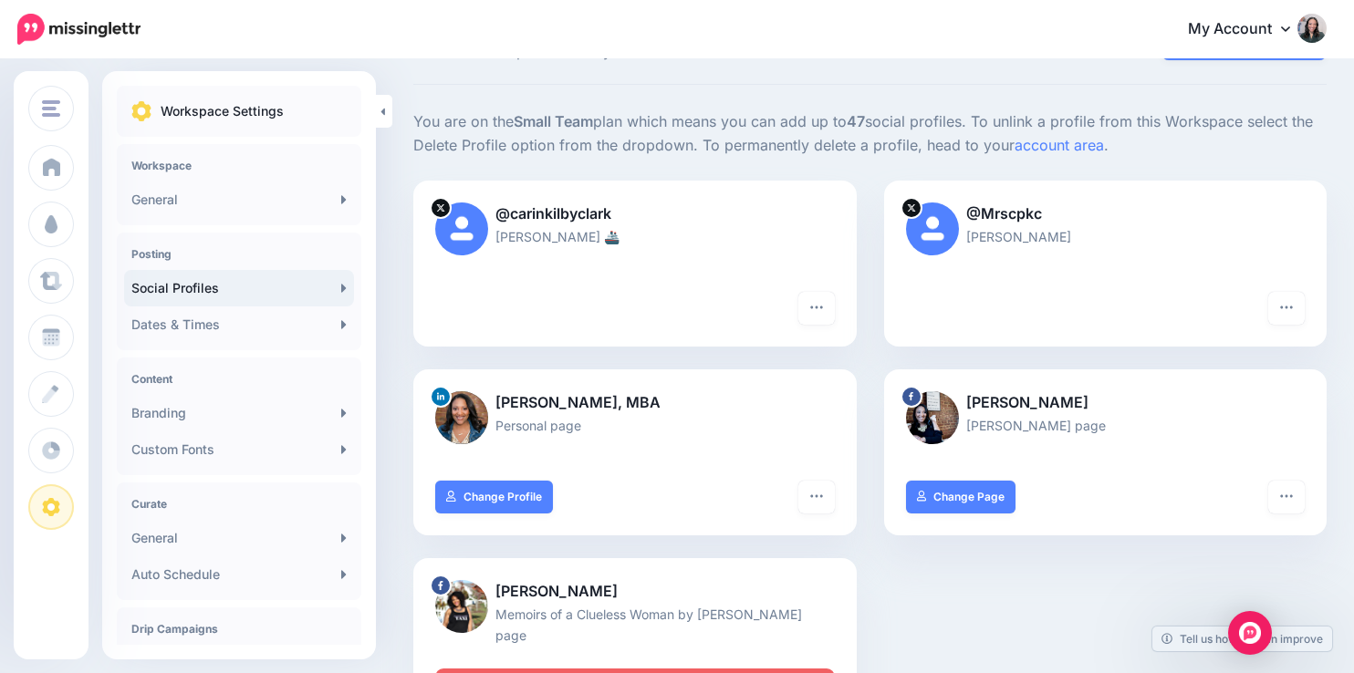
scroll to position [0, 0]
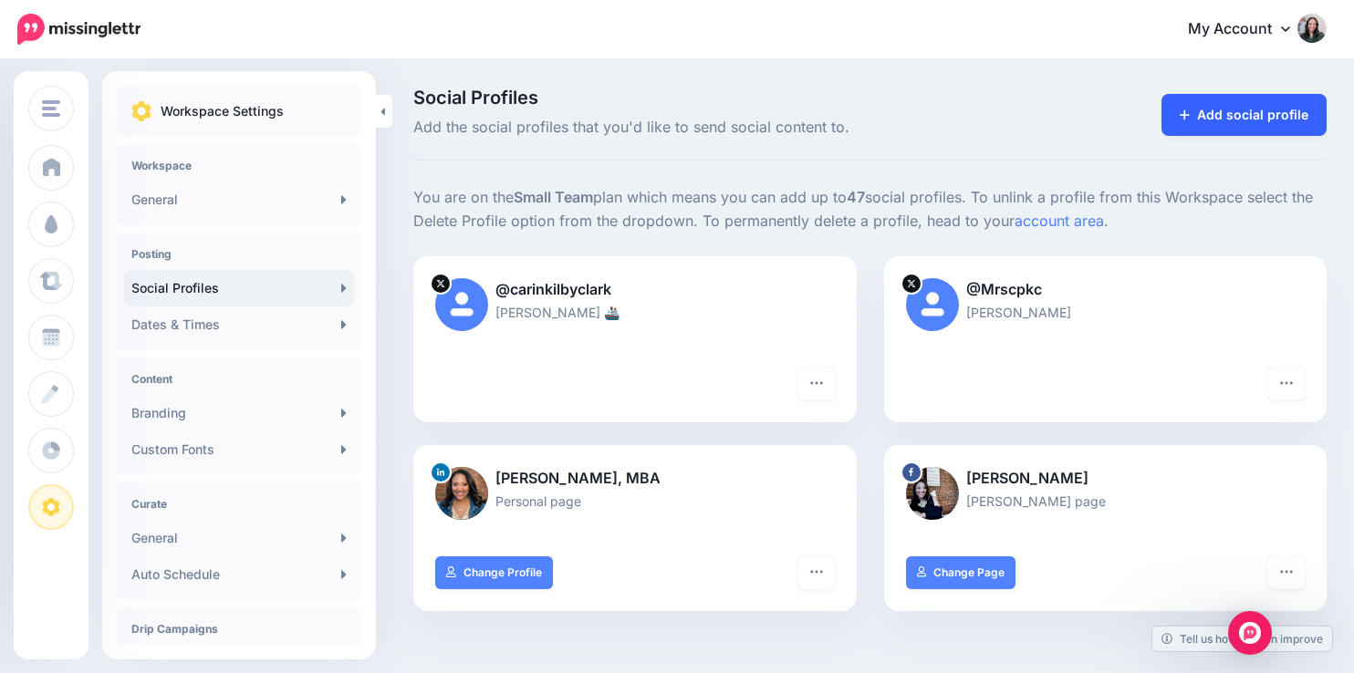
click at [1234, 113] on link "Add social profile" at bounding box center [1243, 115] width 165 height 42
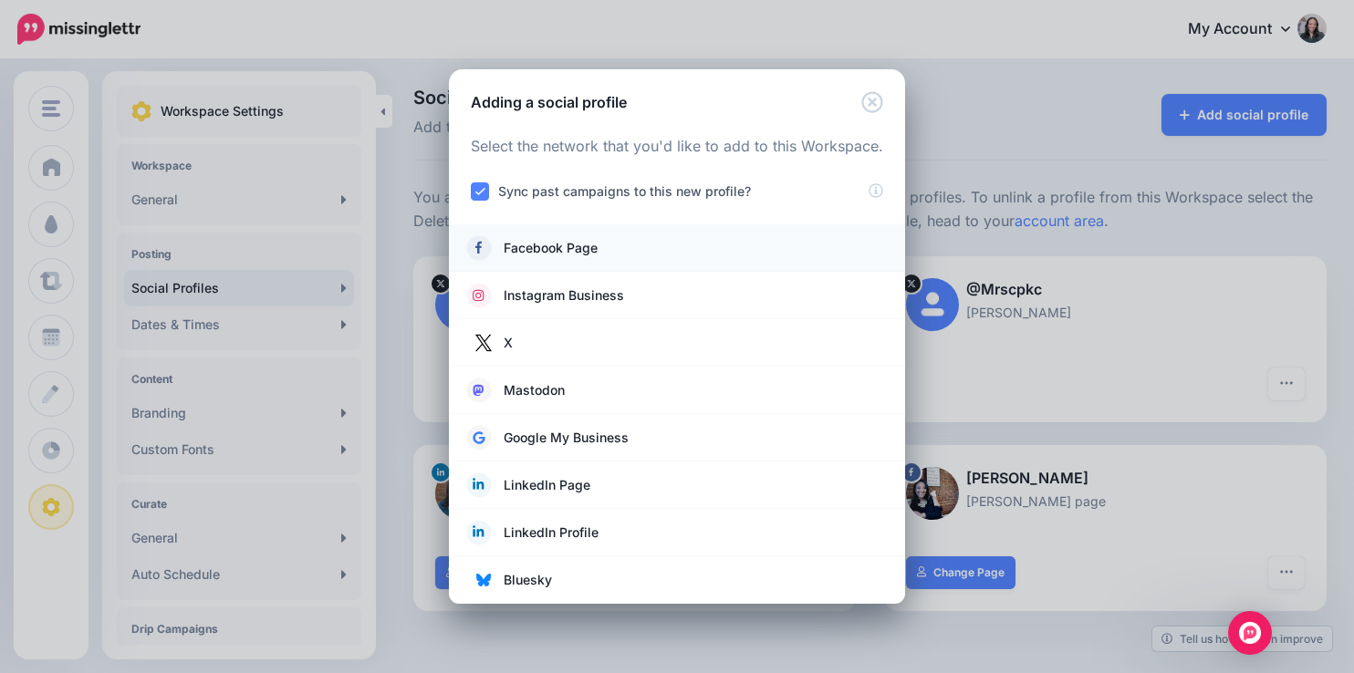
click at [552, 242] on span "Facebook Page" at bounding box center [551, 248] width 94 height 22
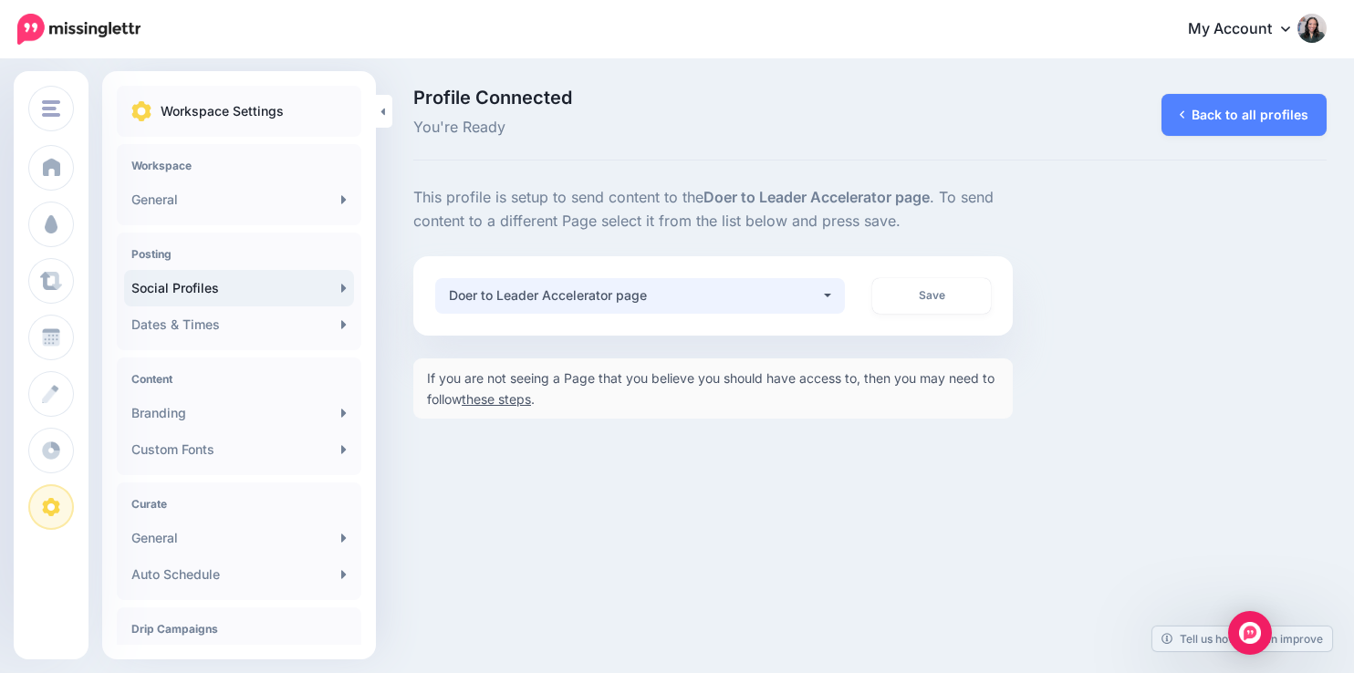
click at [744, 291] on div "Doer to Leader Accelerator page" at bounding box center [635, 296] width 372 height 22
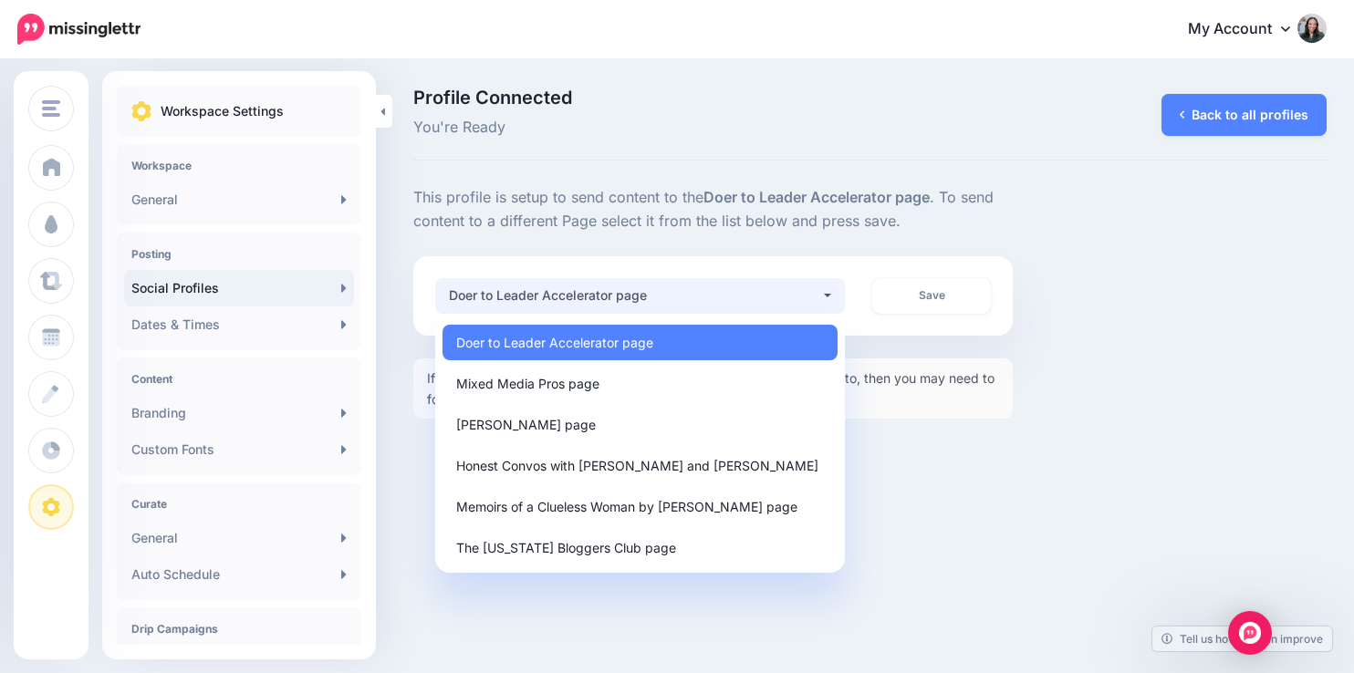
click at [1036, 224] on div "**********" at bounding box center [870, 302] width 941 height 233
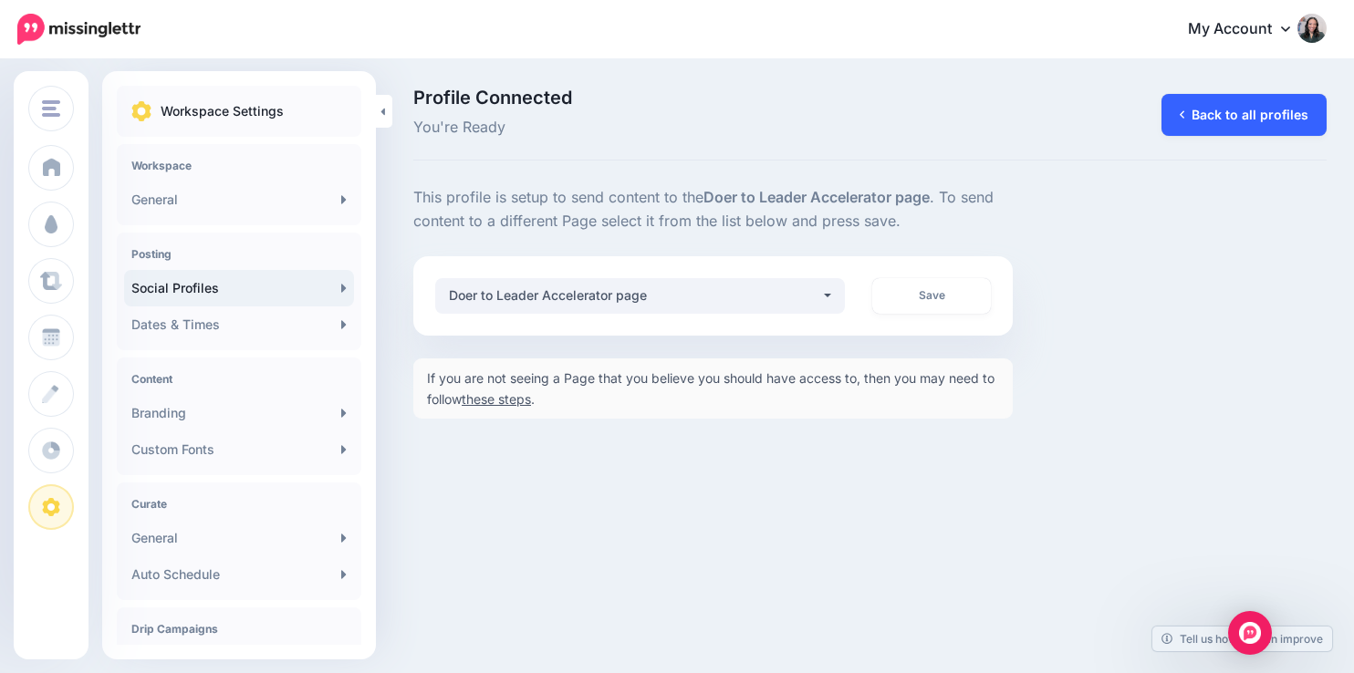
click at [1228, 109] on link "Back to all profiles" at bounding box center [1243, 115] width 165 height 42
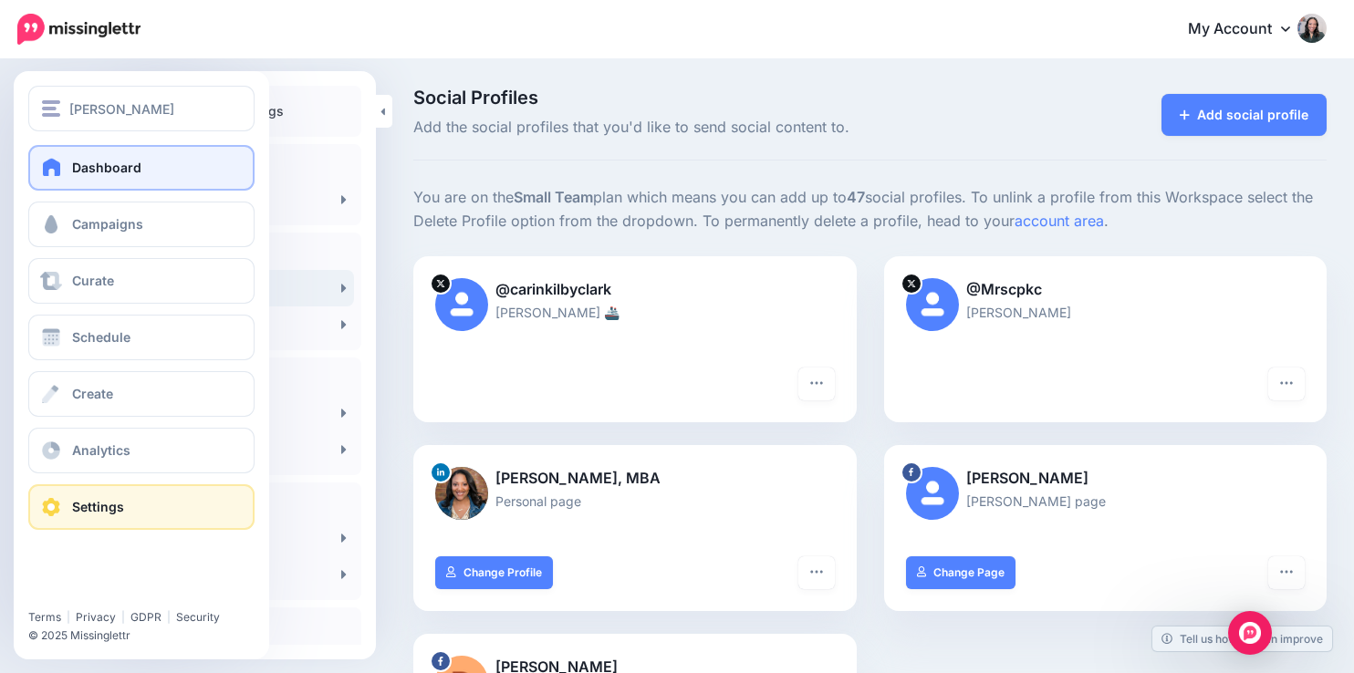
click at [62, 174] on span at bounding box center [52, 167] width 24 height 18
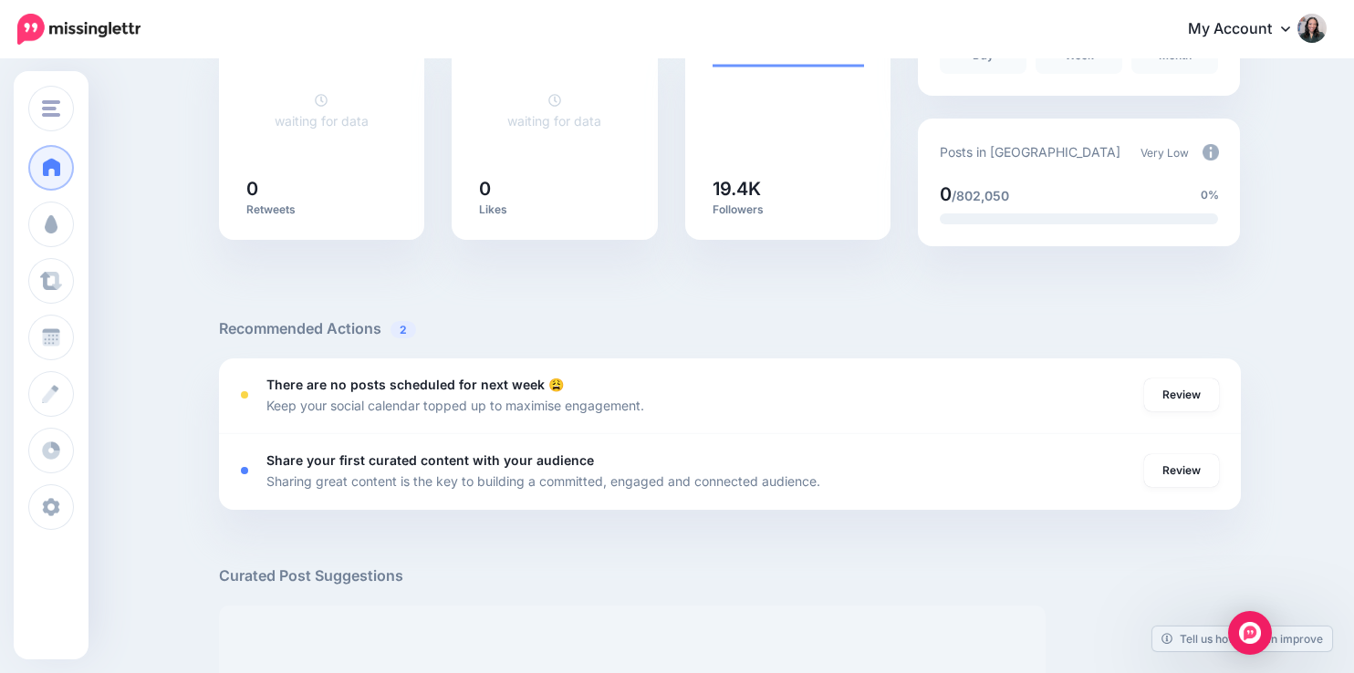
scroll to position [380, 0]
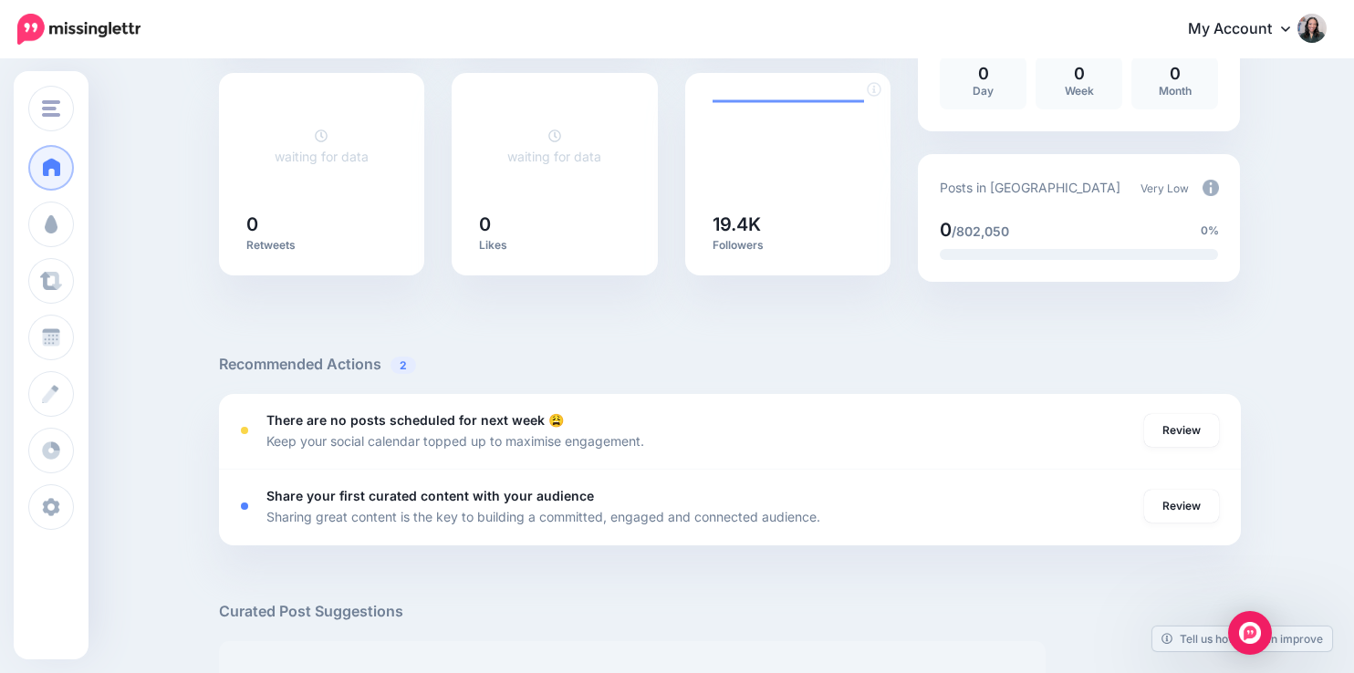
click at [758, 197] on div at bounding box center [788, 146] width 151 height 101
click at [876, 87] on icon at bounding box center [874, 89] width 15 height 15
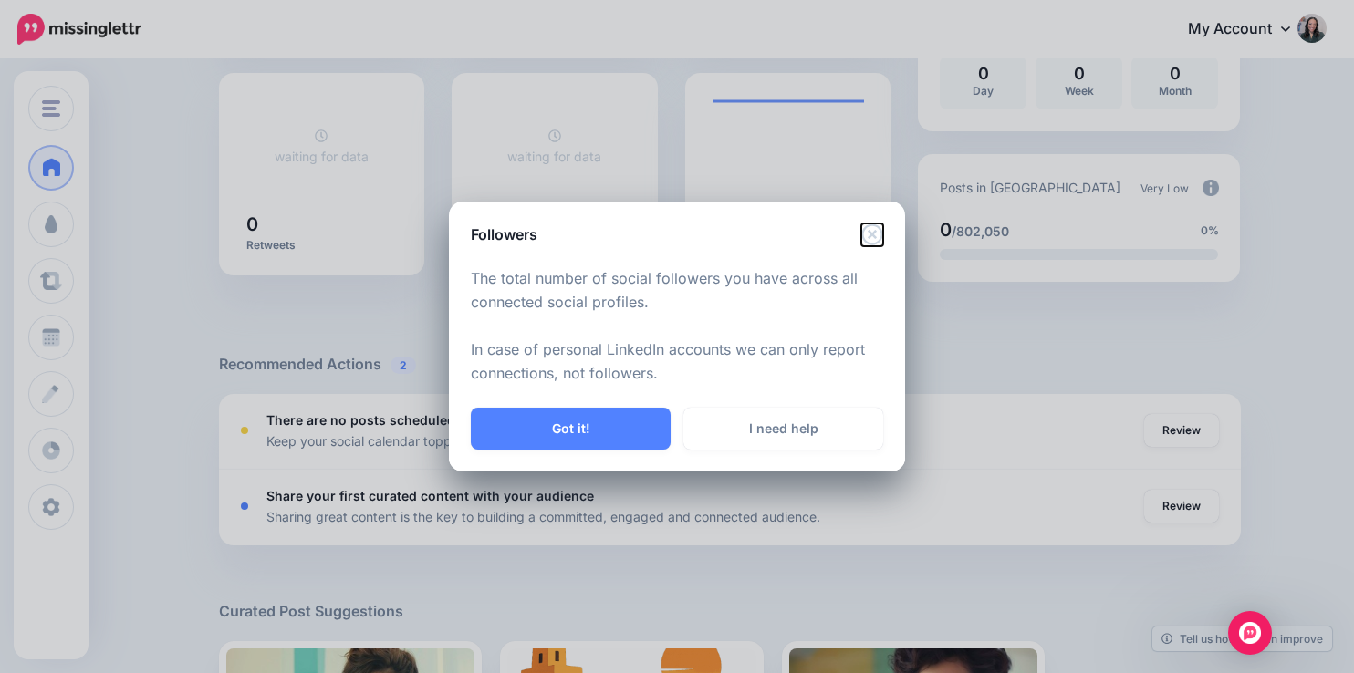
click at [872, 231] on icon "Close" at bounding box center [872, 235] width 22 height 22
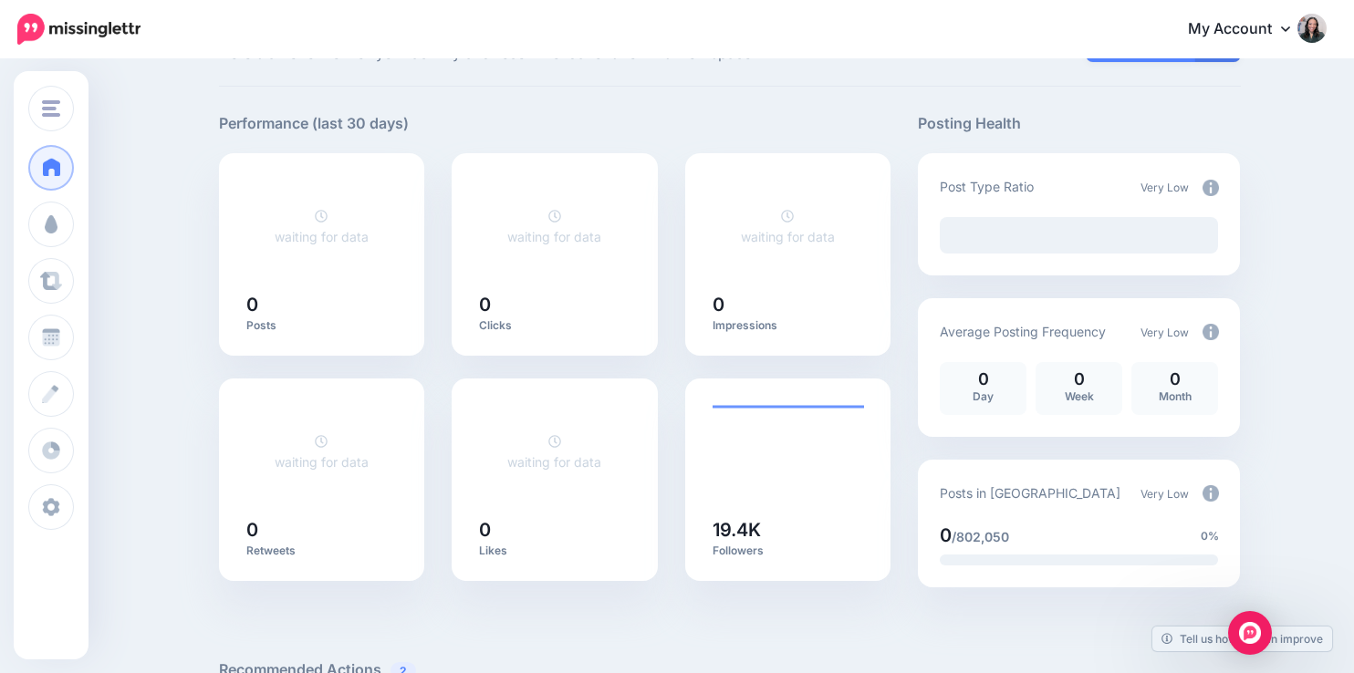
scroll to position [72, 0]
